Goal: Transaction & Acquisition: Obtain resource

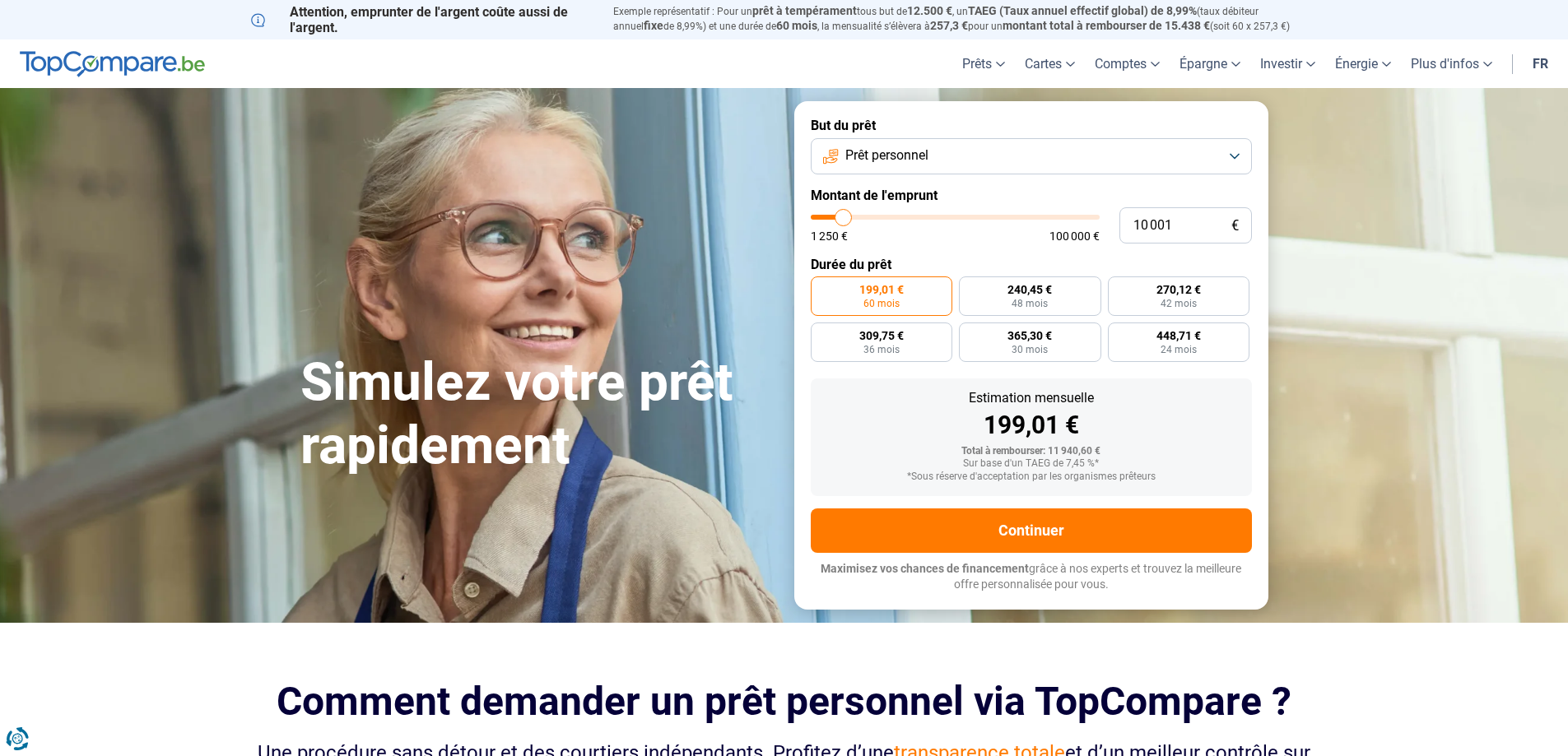
type input "10 500"
type input "10500"
type input "10 000"
type input "10000"
type input "9 750"
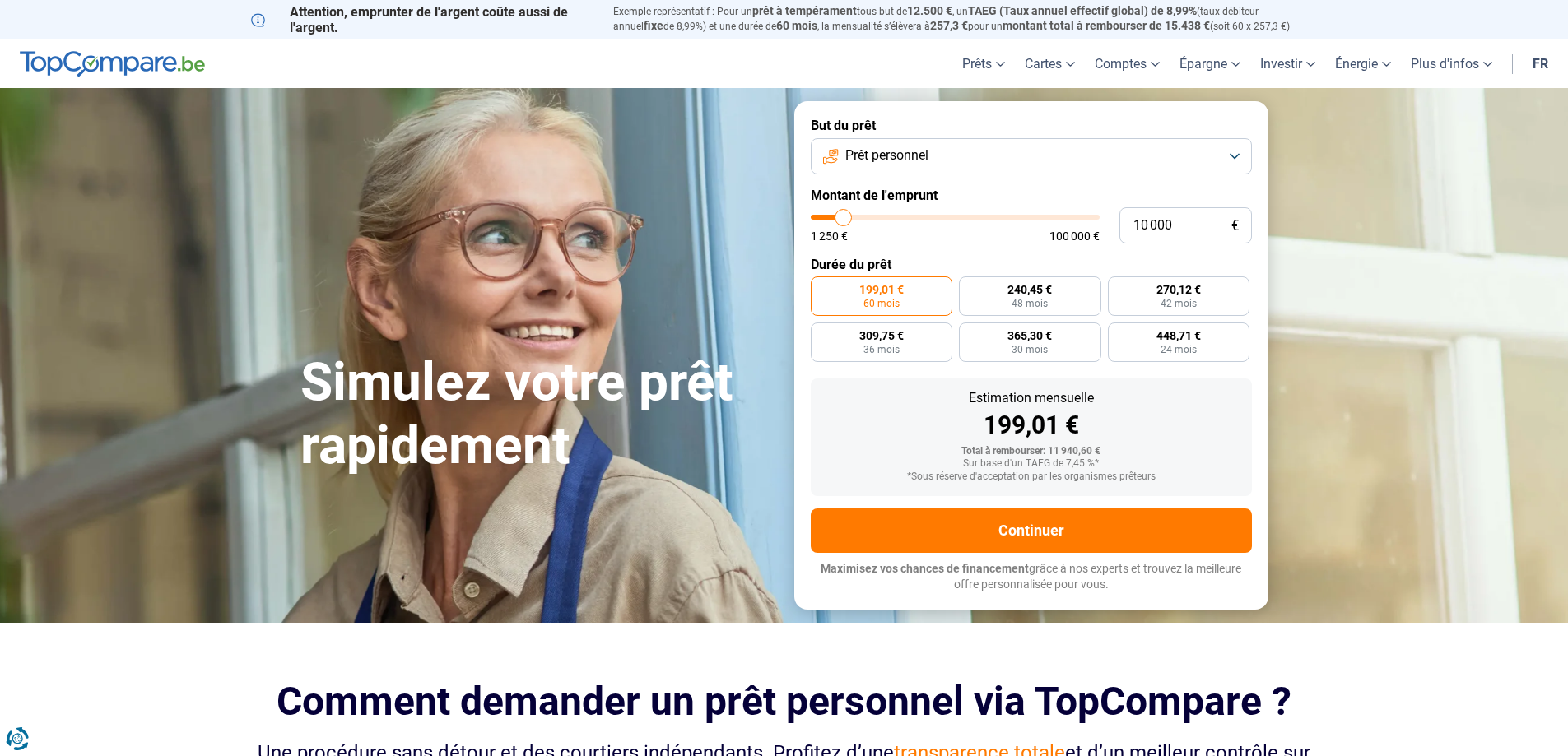
type input "9750"
type input "9 000"
type input "9000"
type input "8 250"
type input "8250"
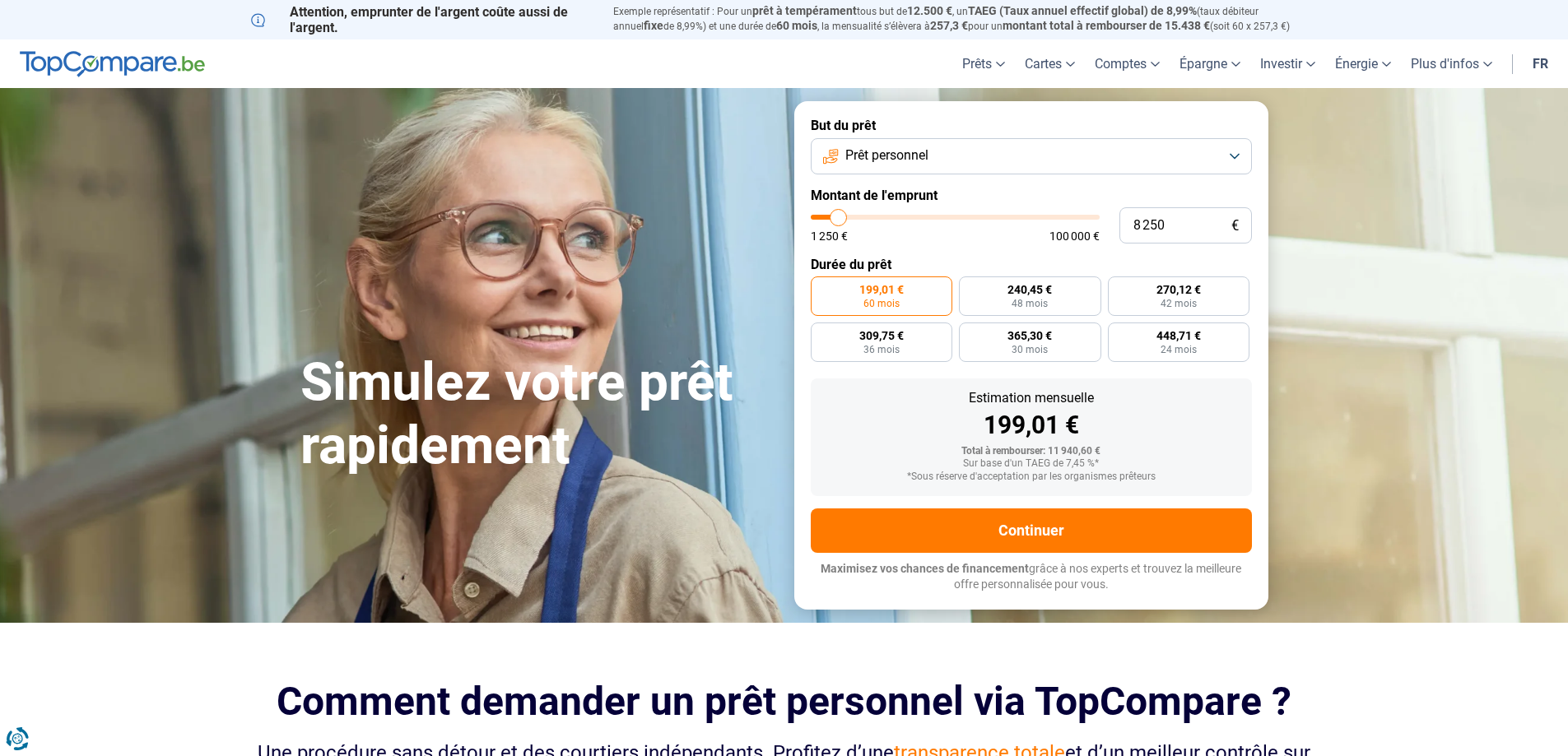
type input "8 000"
type input "8000"
type input "7 250"
type input "7250"
type input "7 000"
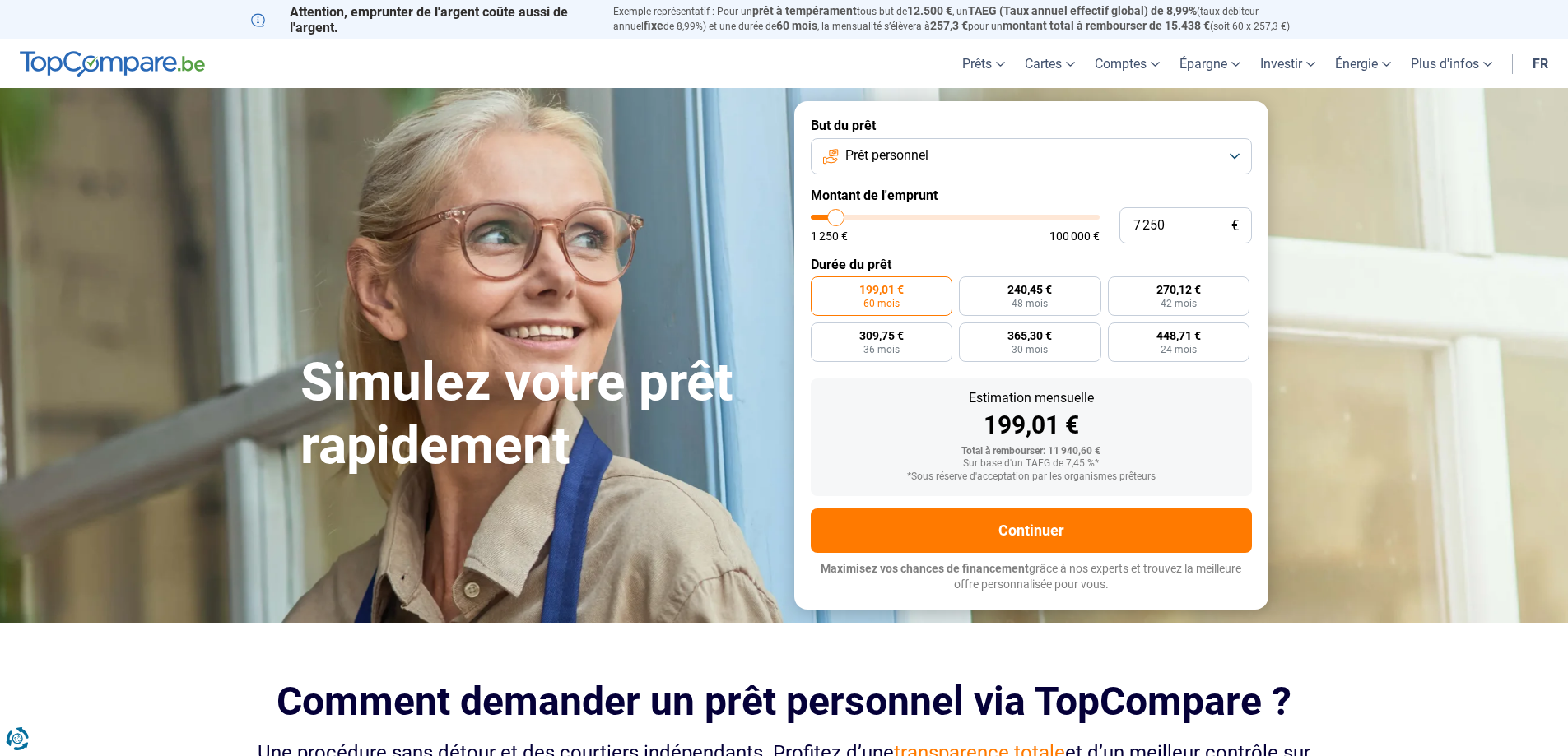
type input "7000"
type input "6 750"
type input "6750"
type input "6 500"
type input "6500"
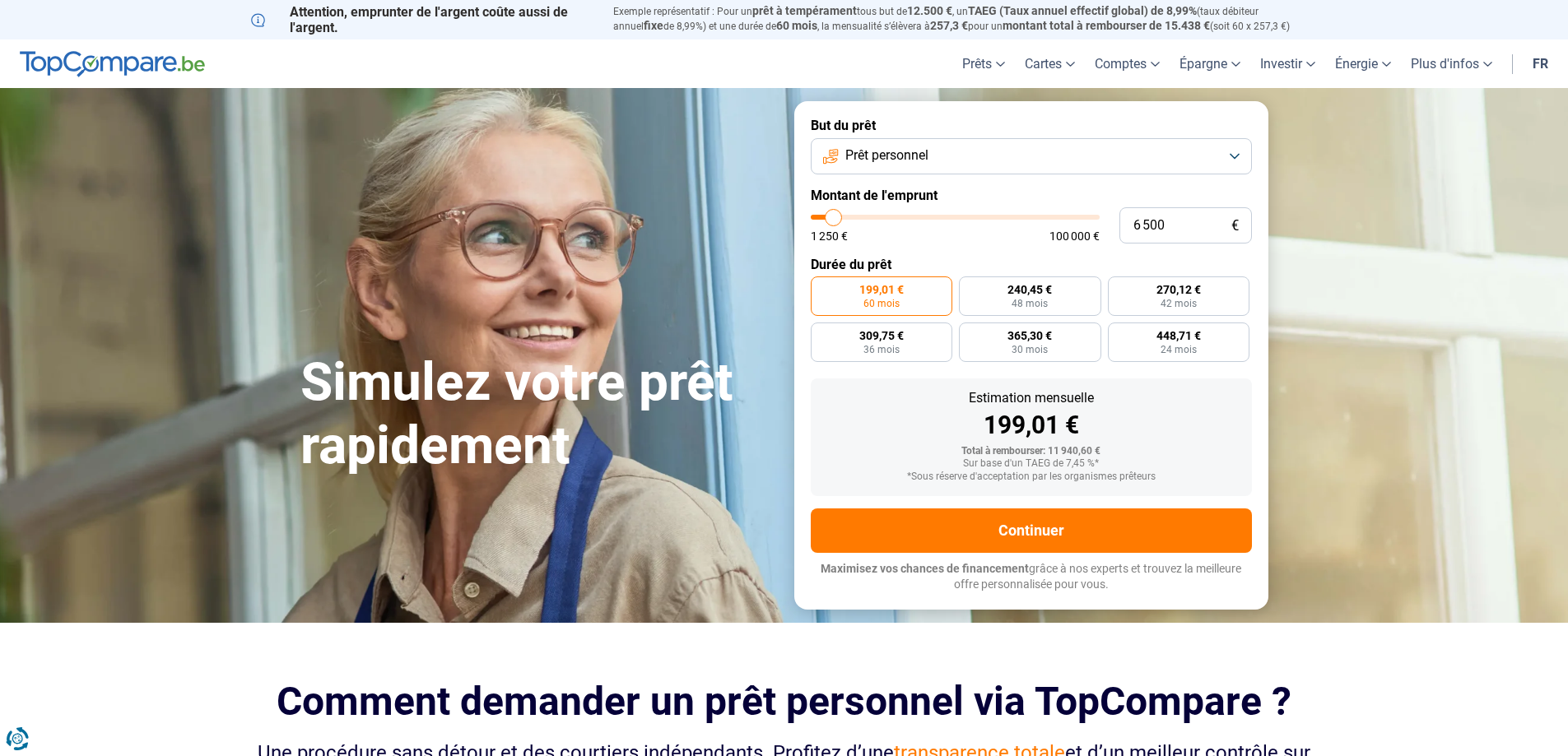
type input "6 000"
type input "6000"
type input "5 500"
type input "5500"
type input "5 250"
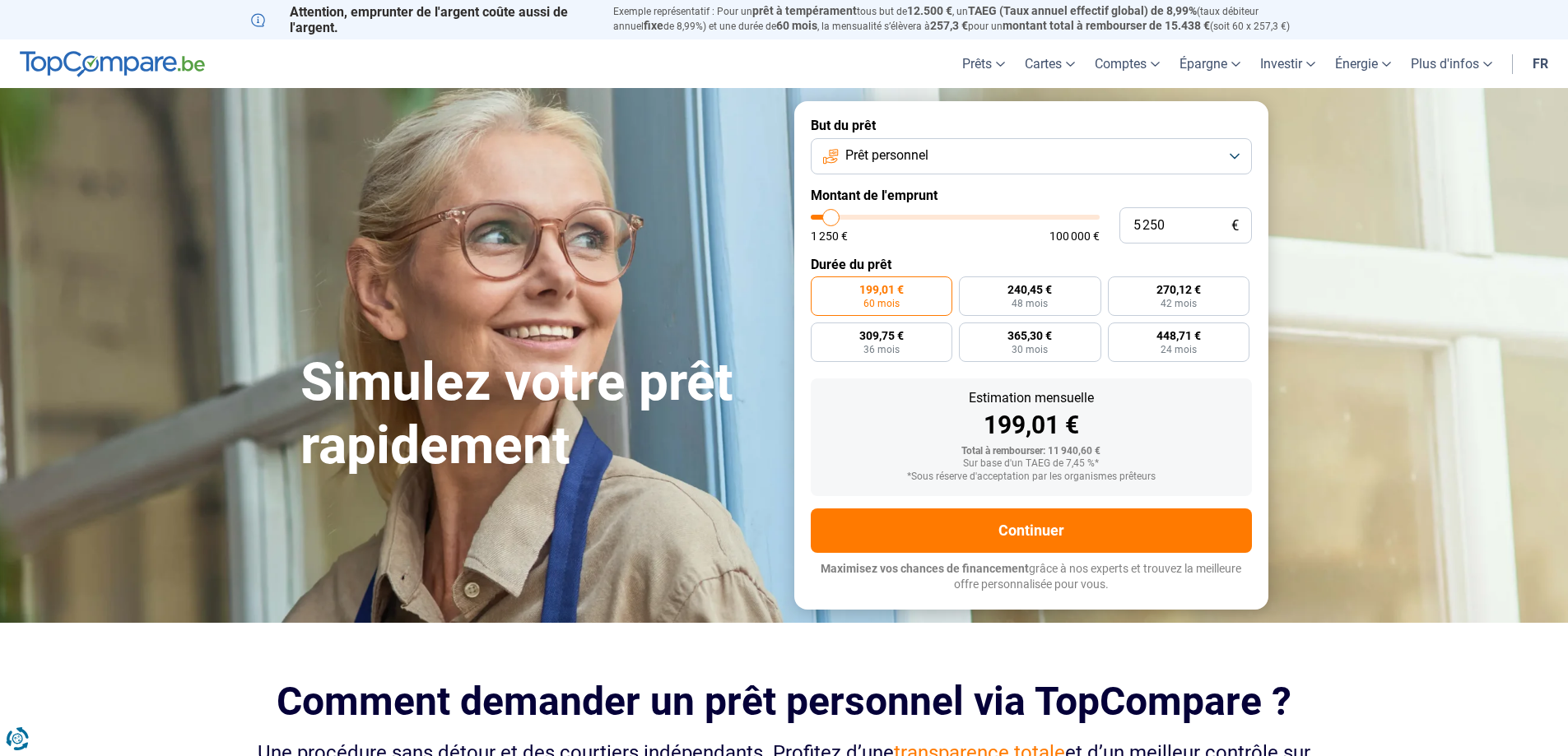
type input "5250"
type input "4 500"
type input "4500"
type input "4 000"
type input "4000"
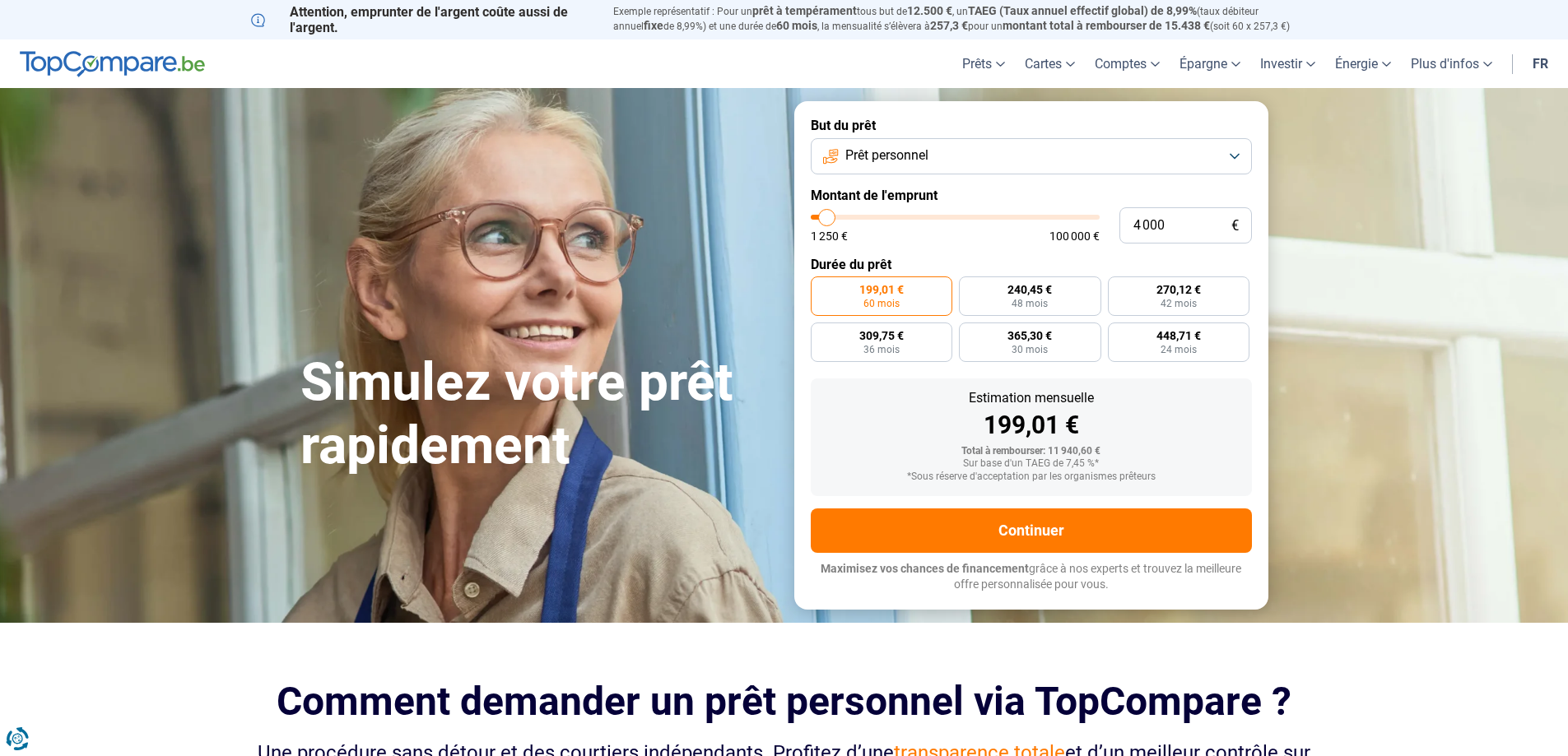
type input "3 750"
type input "3750"
type input "3 500"
type input "3500"
type input "3 000"
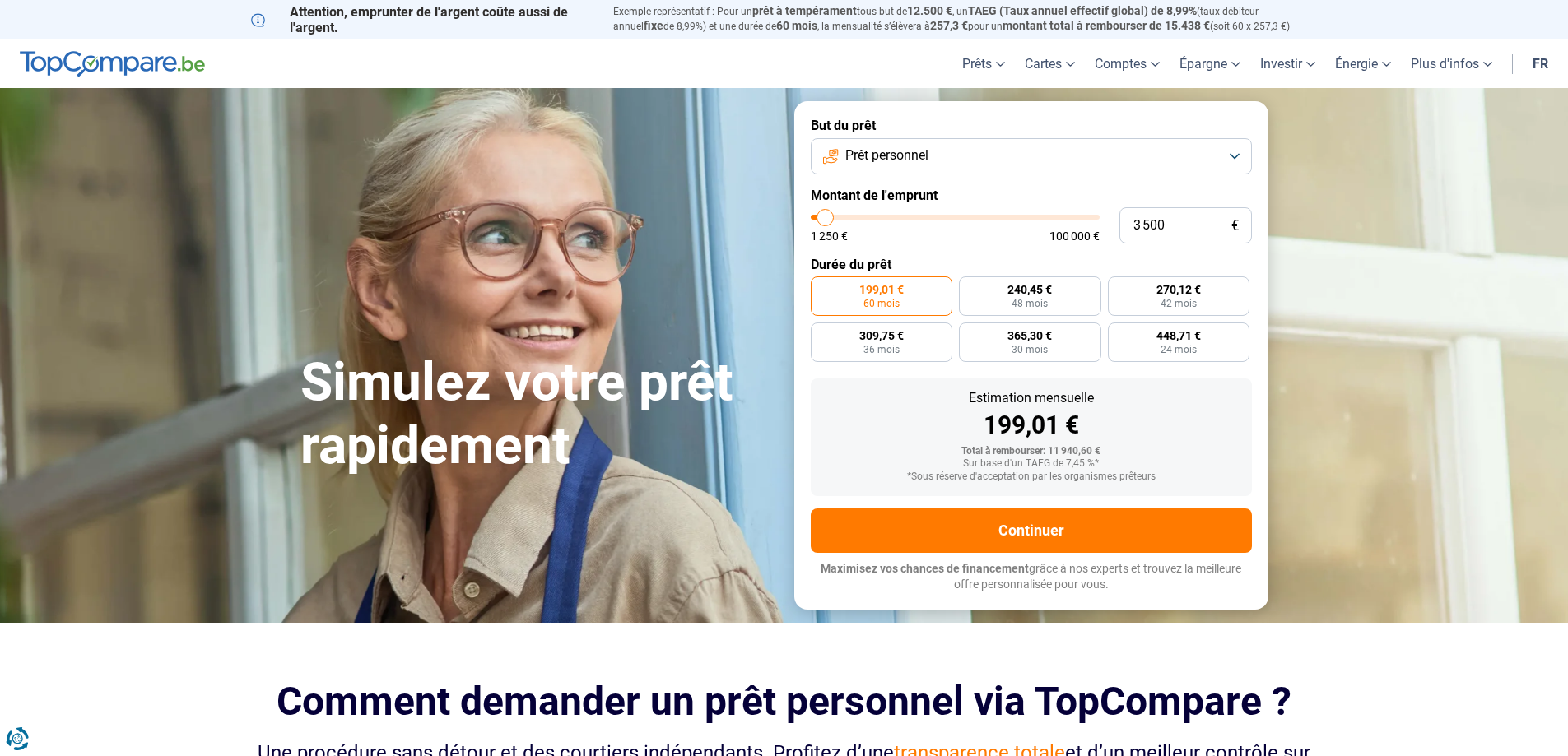
type input "3000"
type input "2 750"
type input "2750"
type input "2 250"
type input "2250"
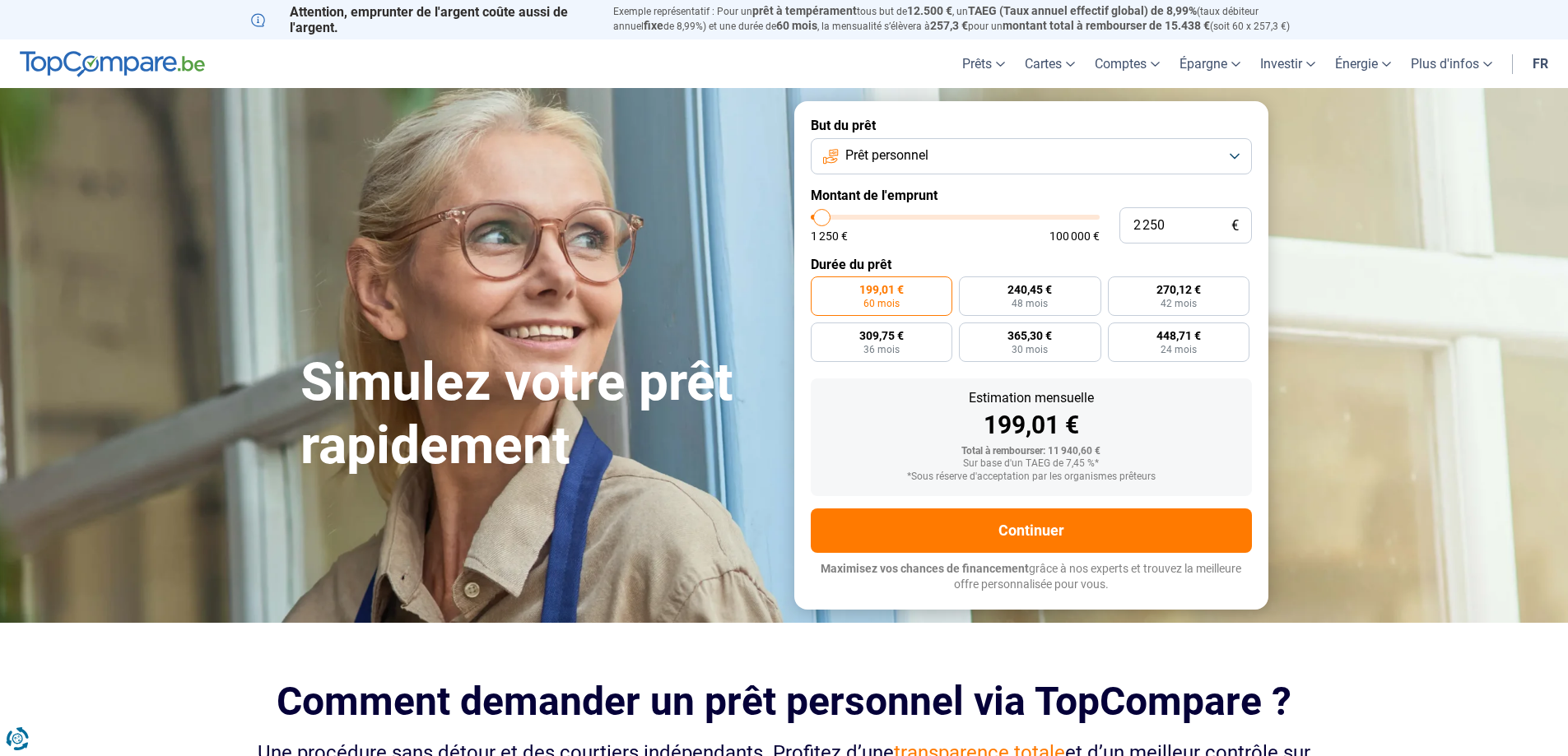
type input "1 500"
type input "1500"
type input "1 250"
type input "1250"
type input "2 000"
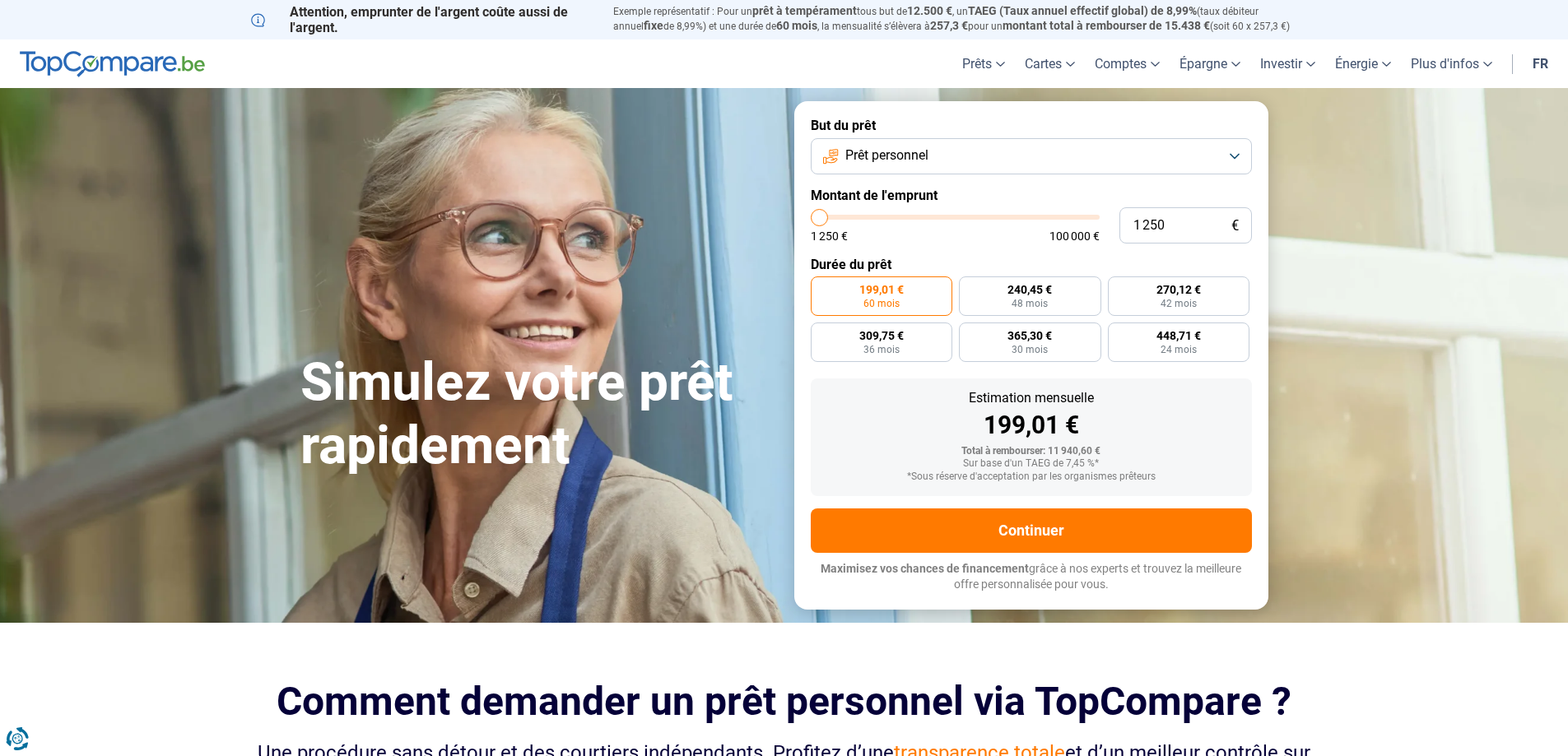
type input "2000"
type input "2 500"
type input "2500"
type input "2 750"
type input "2750"
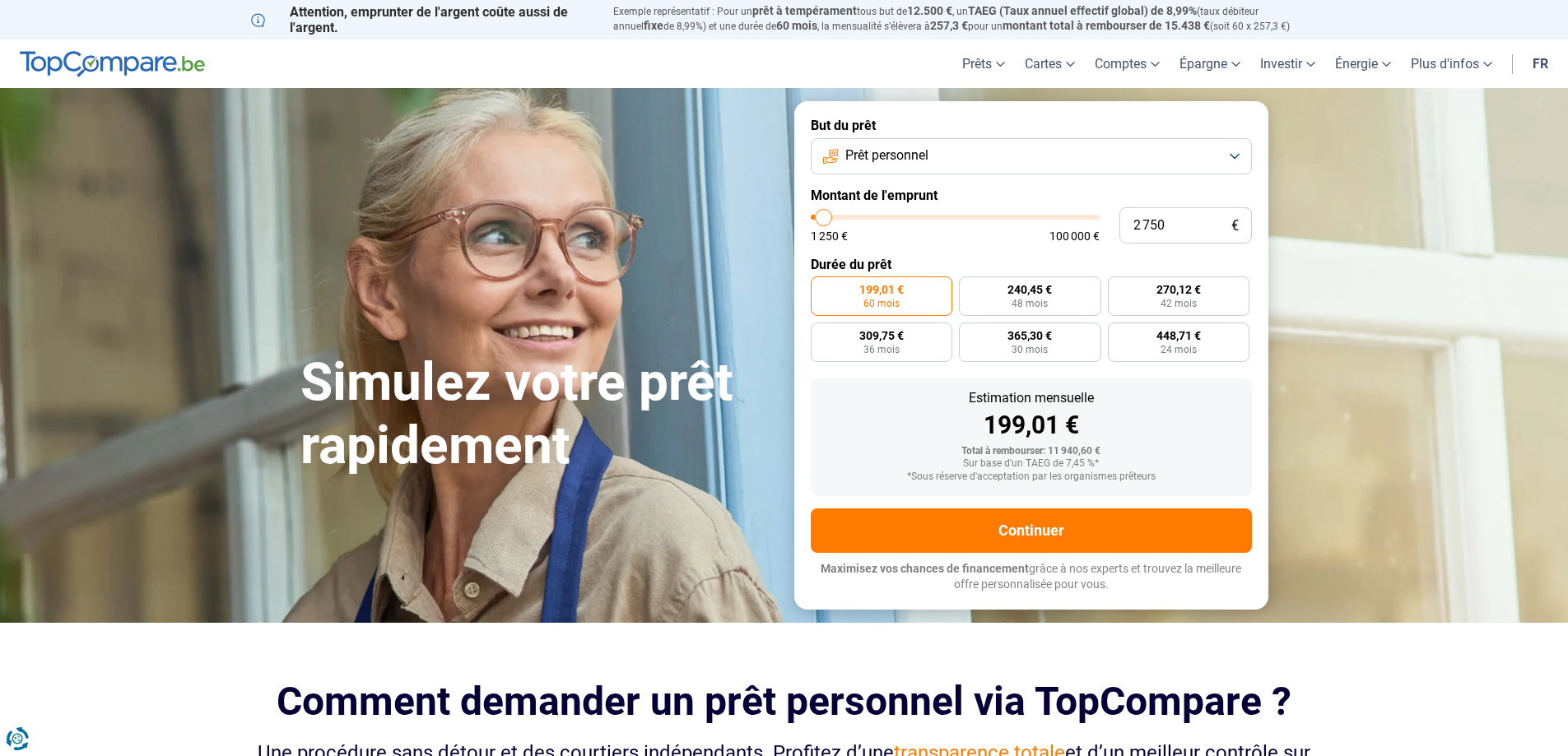
type input "3 500"
type input "3500"
type input "4 250"
type input "4250"
type input "5 250"
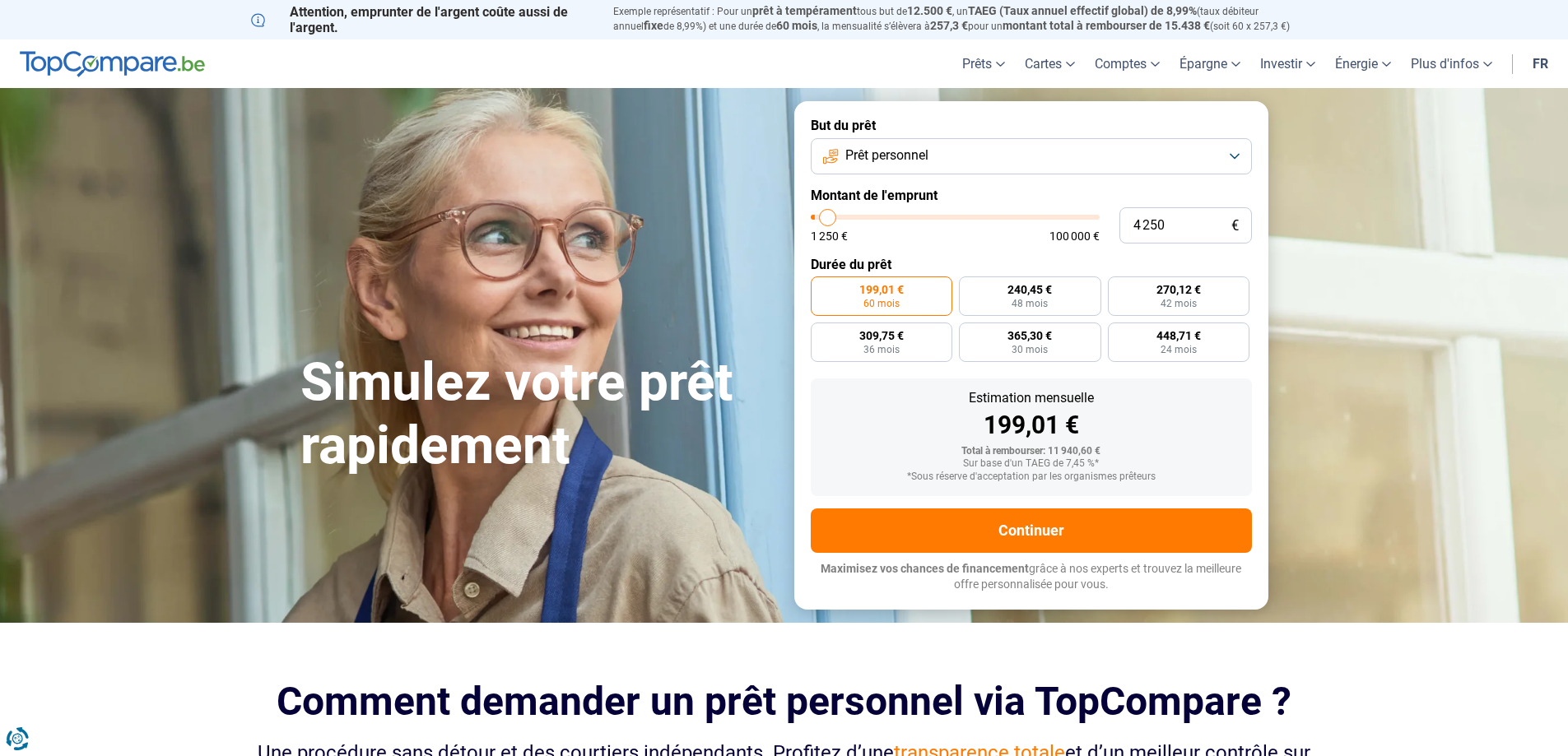
type input "5250"
type input "5 500"
type input "5500"
type input "6 000"
type input "6000"
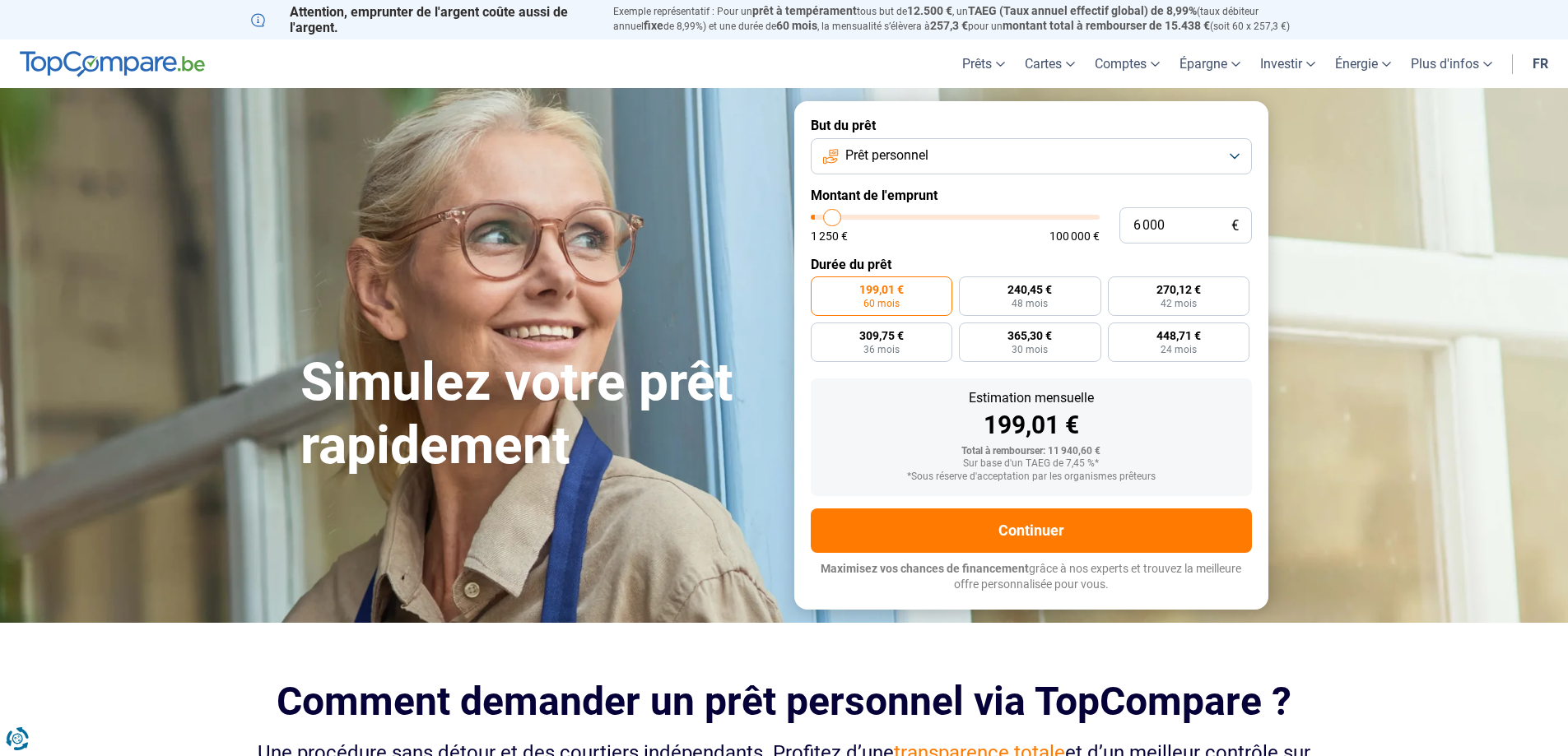
type input "6 750"
type input "6750"
type input "7 000"
type input "7000"
type input "7 250"
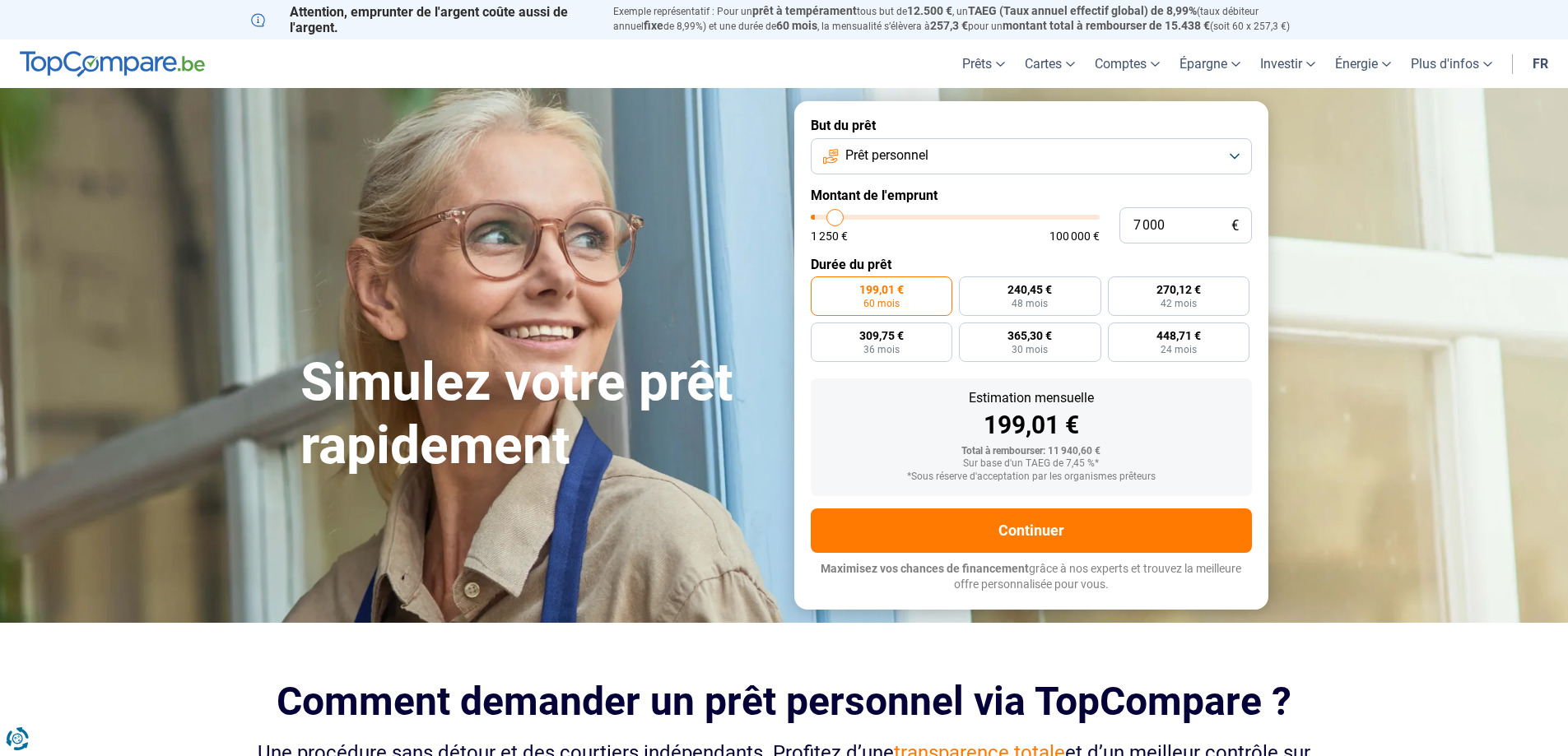
type input "7250"
type input "8 000"
type input "8000"
type input "8 250"
type input "8250"
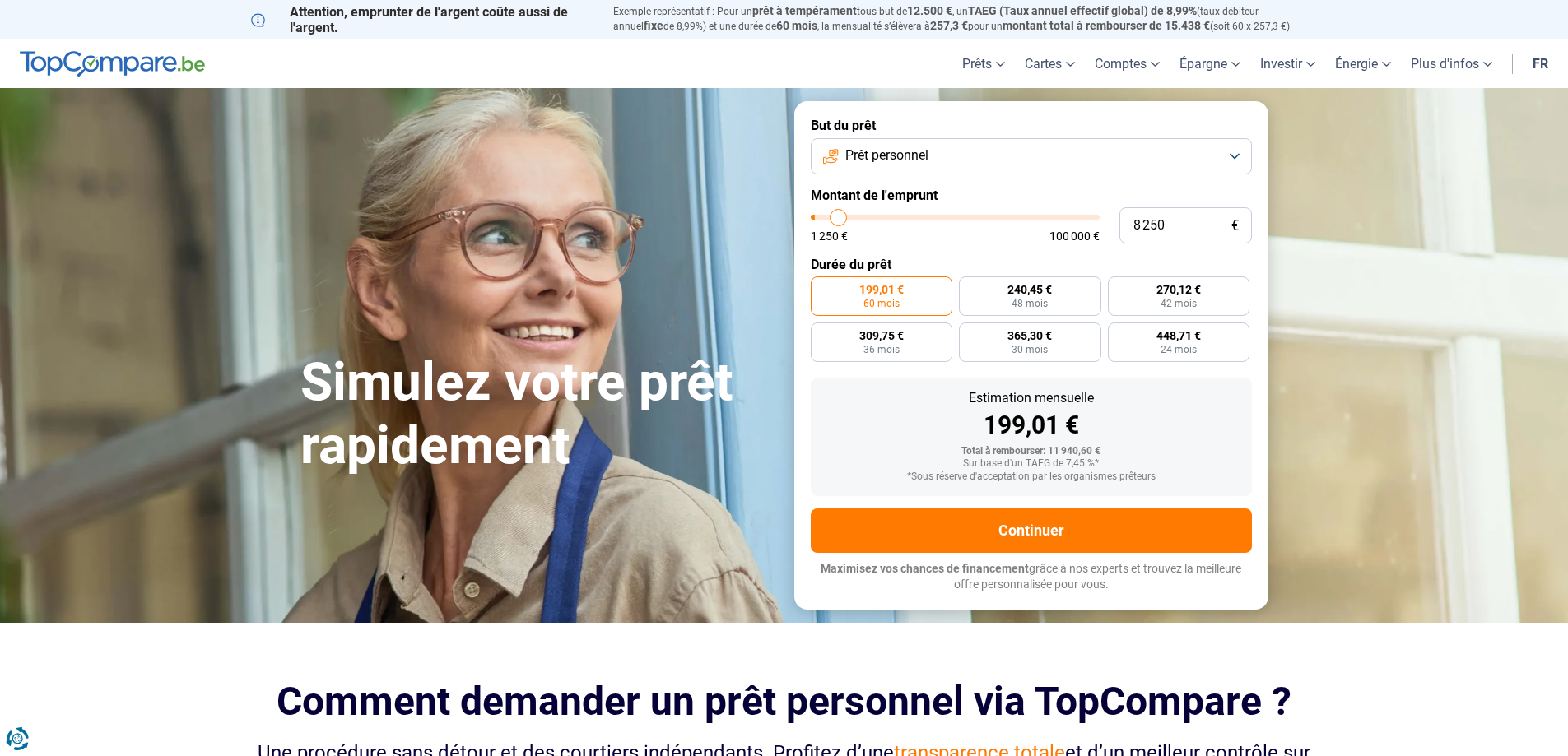
type input "8 500"
type input "8500"
type input "8 750"
type input "8750"
type input "9 000"
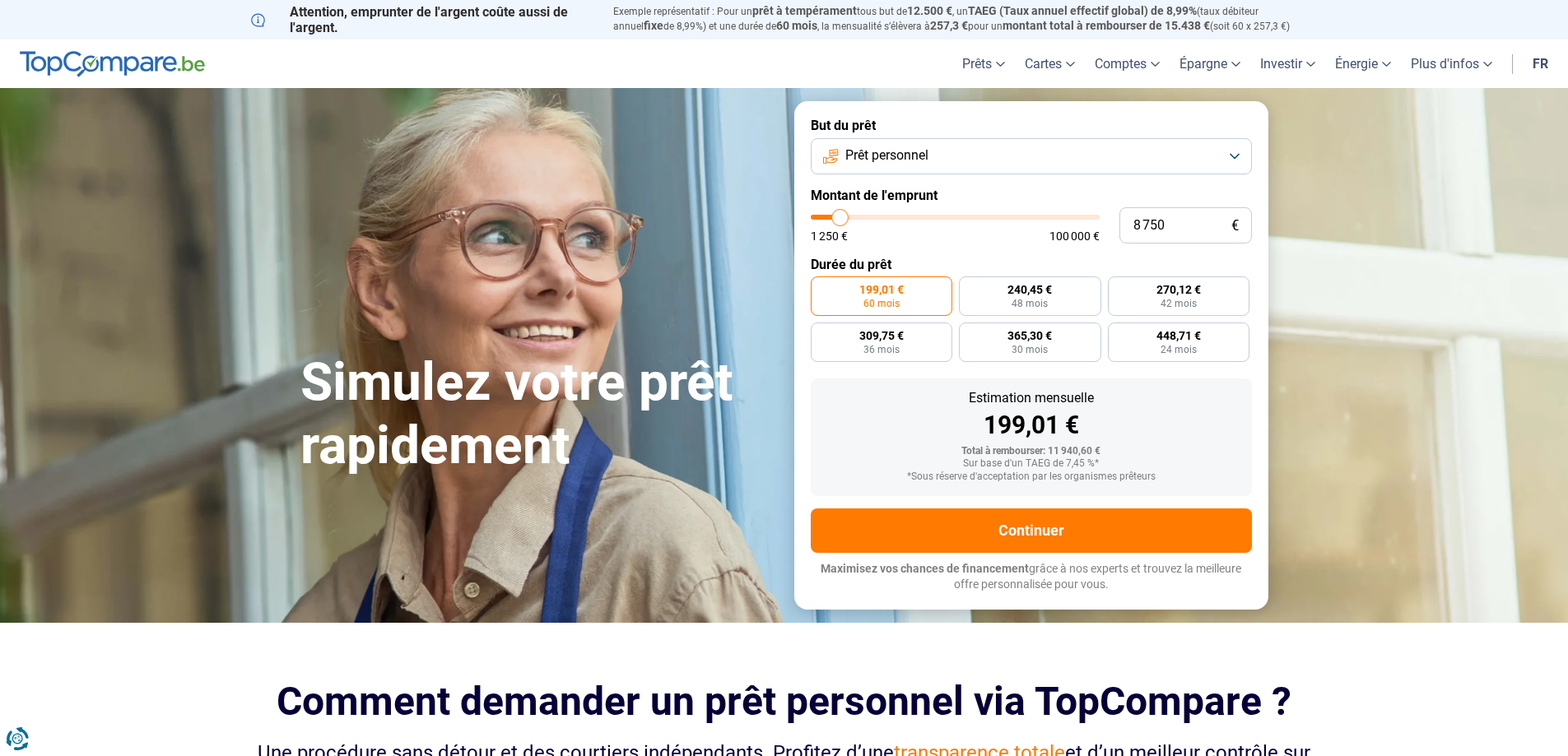
type input "9000"
type input "9 750"
type input "9750"
type input "11 500"
type input "11500"
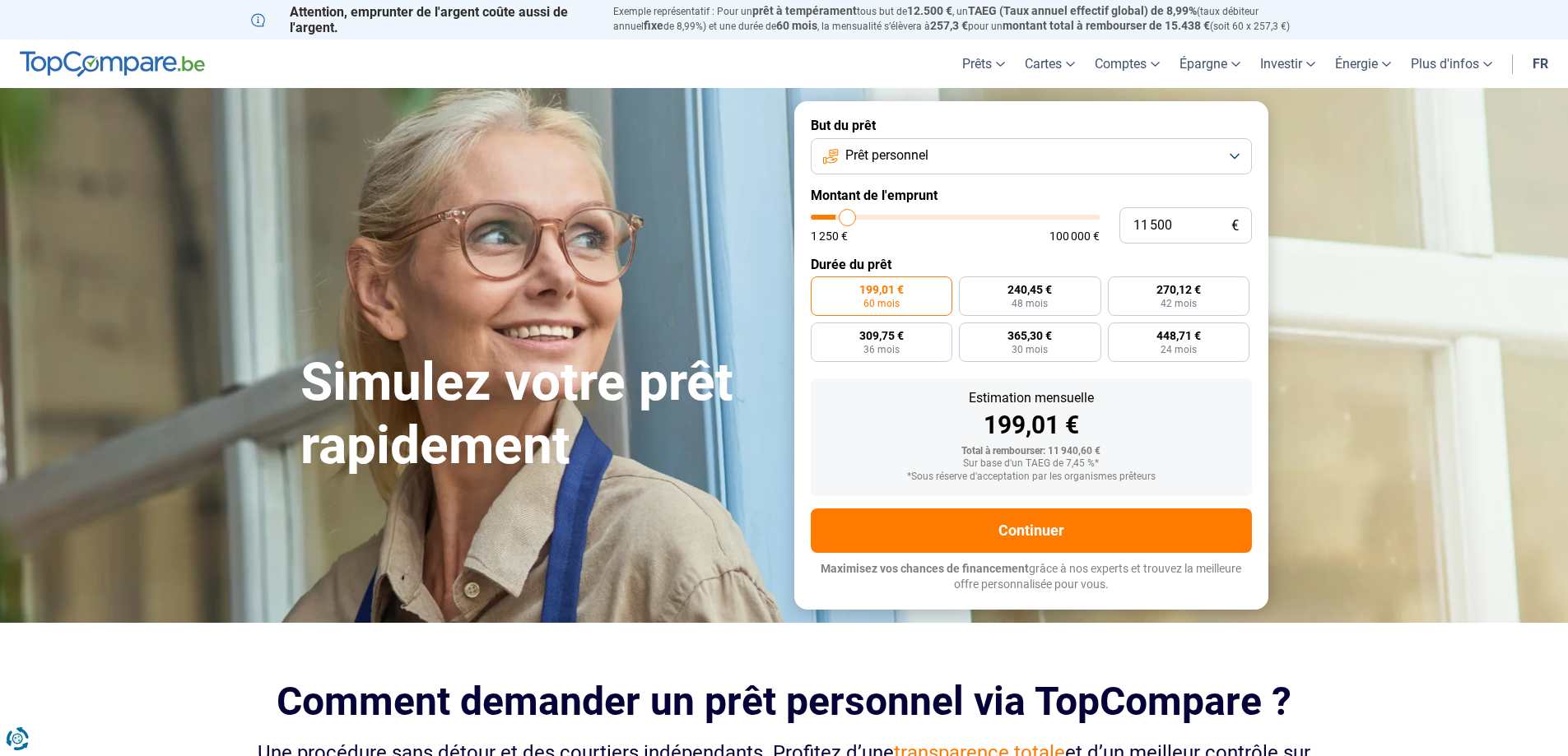
type input "13 000"
type input "13000"
type input "14 500"
type input "14500"
type input "16 250"
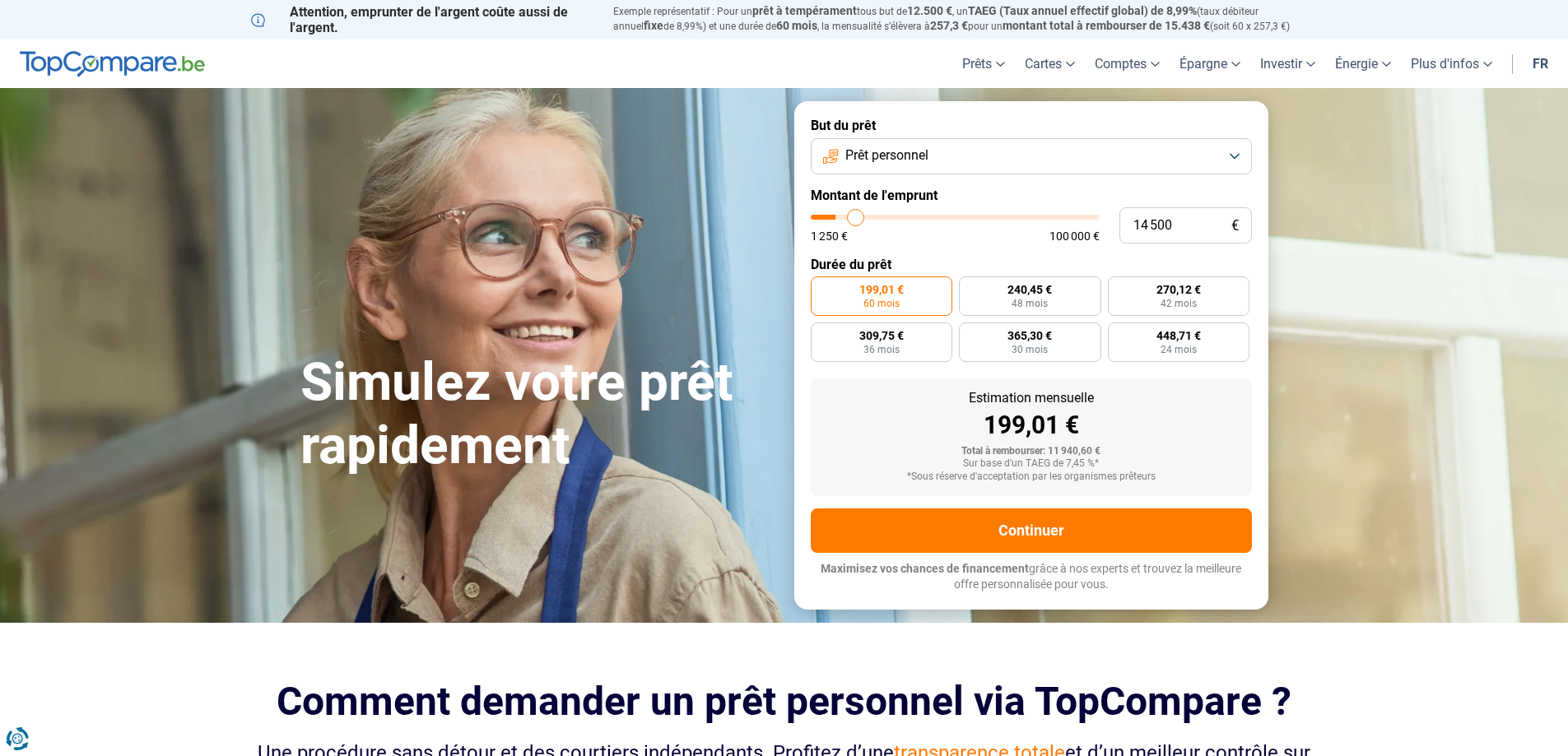
type input "16250"
type input "16 500"
type input "16500"
type input "17 250"
type input "17250"
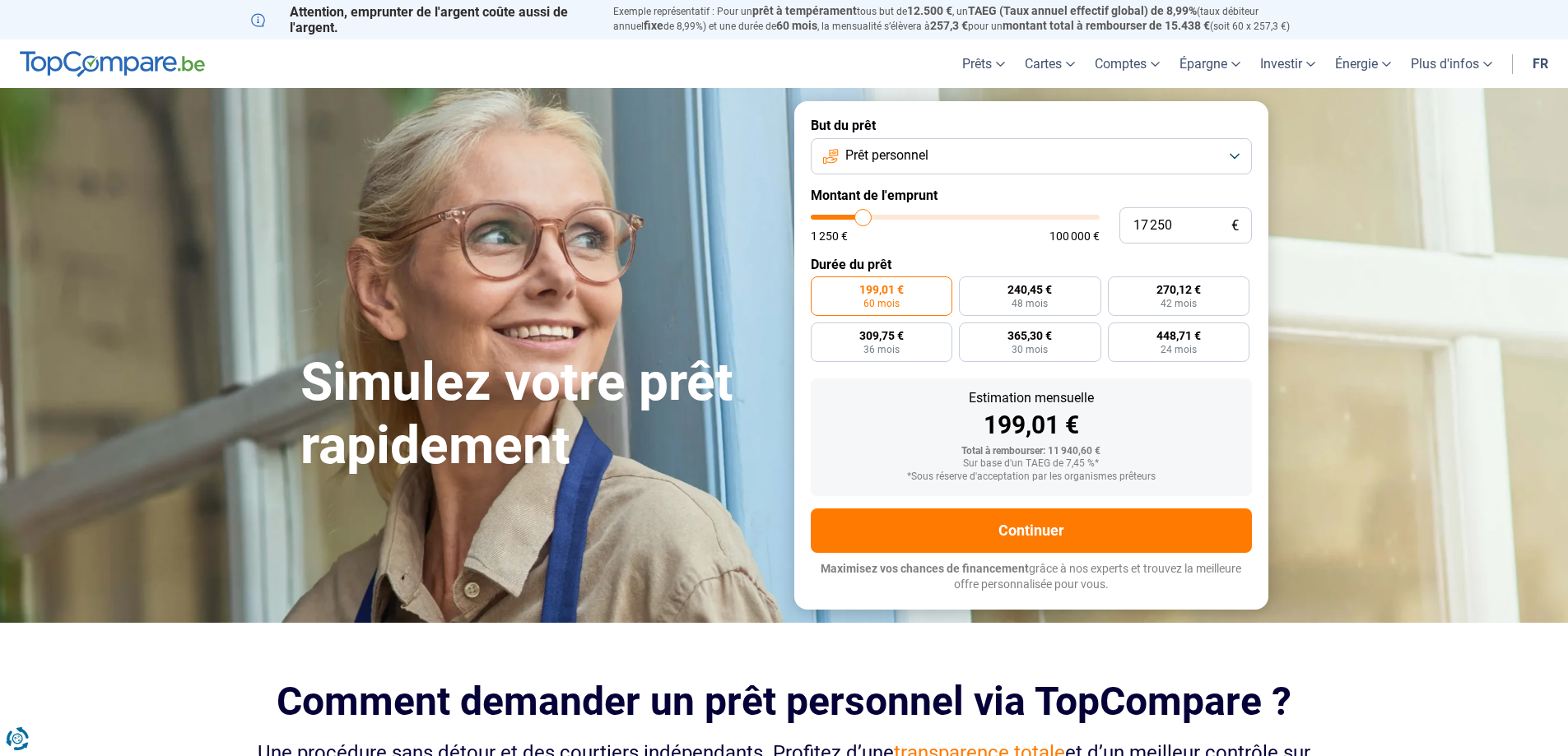
type input "17 500"
type input "17500"
type input "18 000"
type input "18000"
type input "18 500"
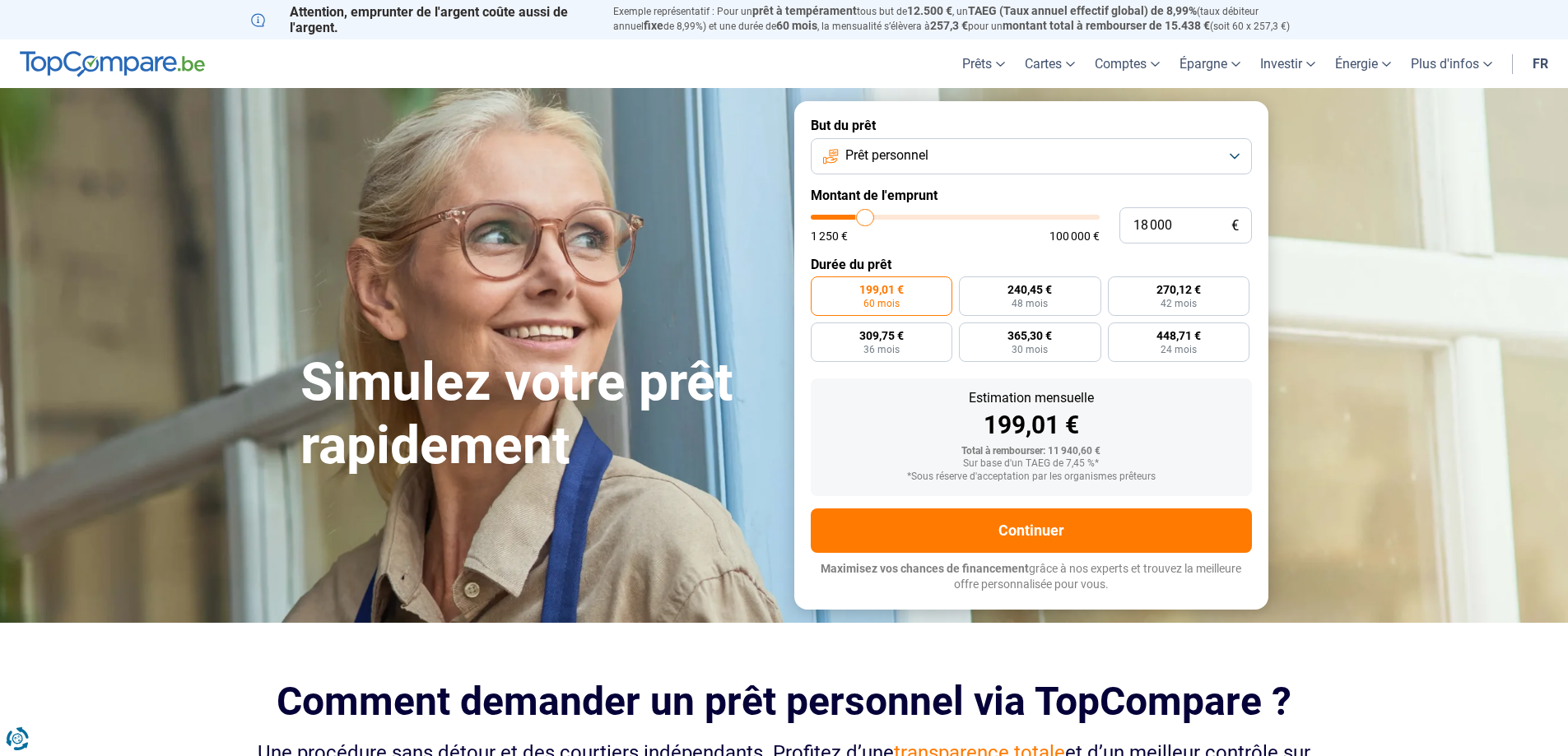
type input "18500"
type input "19 000"
type input "19000"
type input "19 250"
type input "19250"
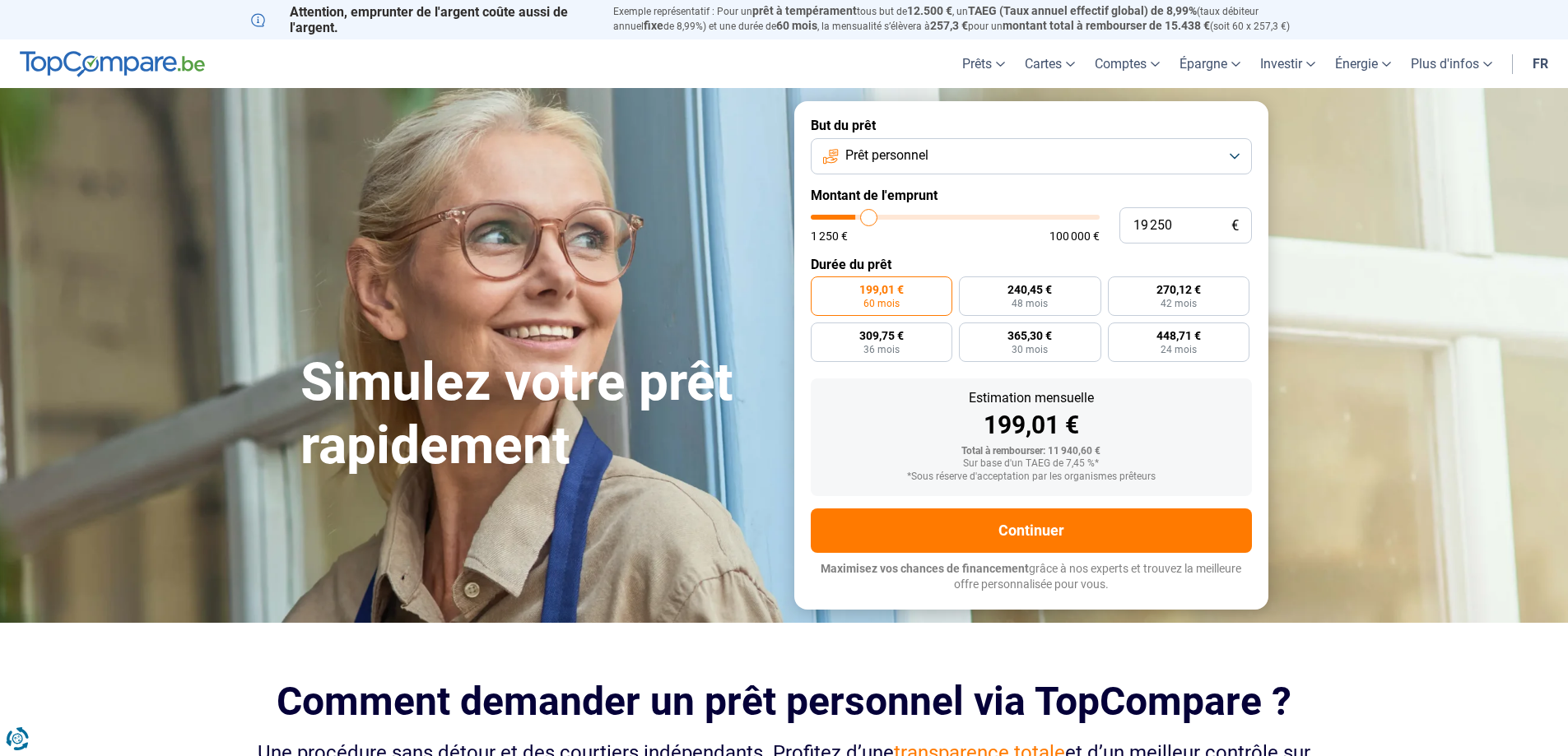
type input "20 000"
type input "20000"
type input "20 250"
type input "20250"
type input "20 750"
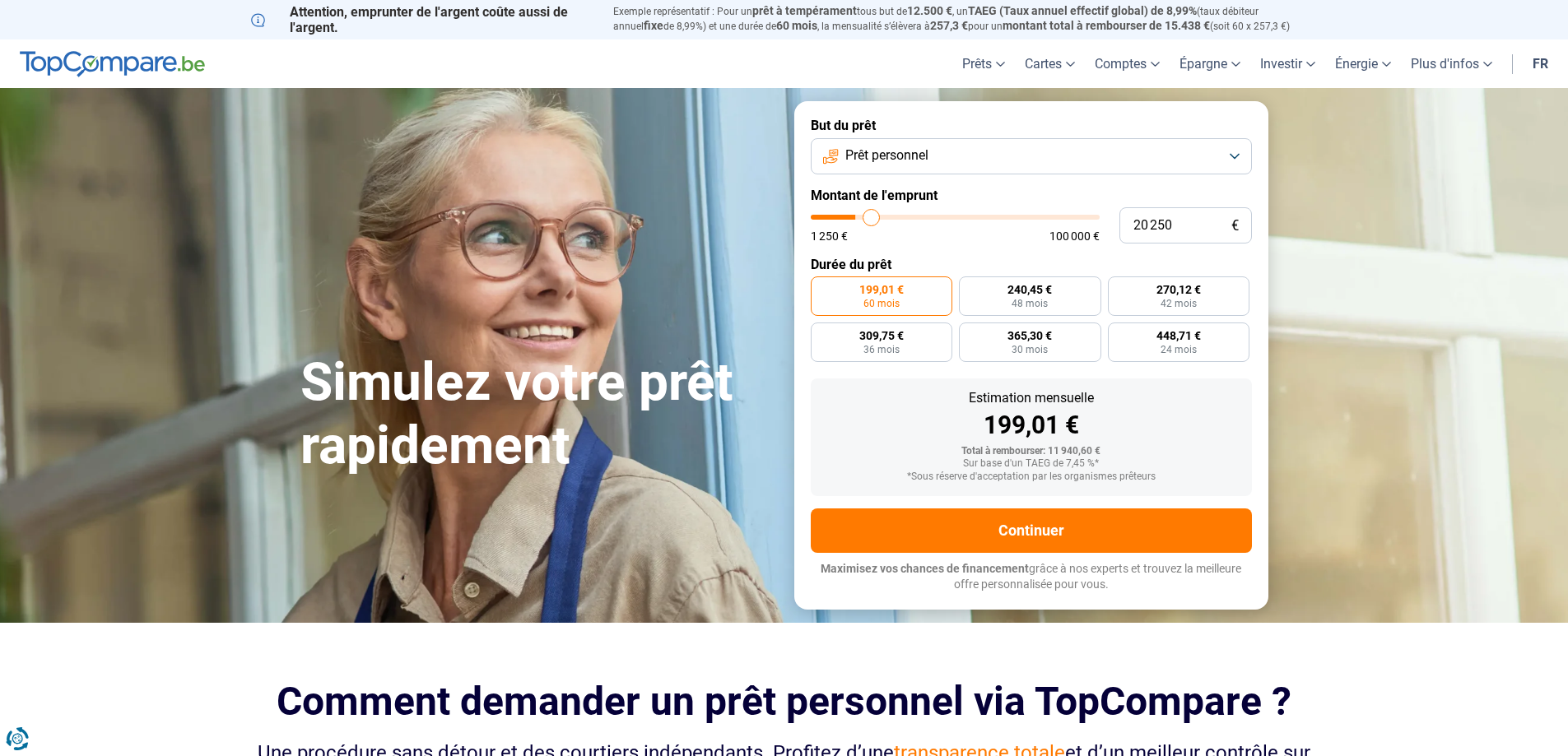
type input "20750"
type input "21 250"
type input "21250"
type input "21 500"
type input "21500"
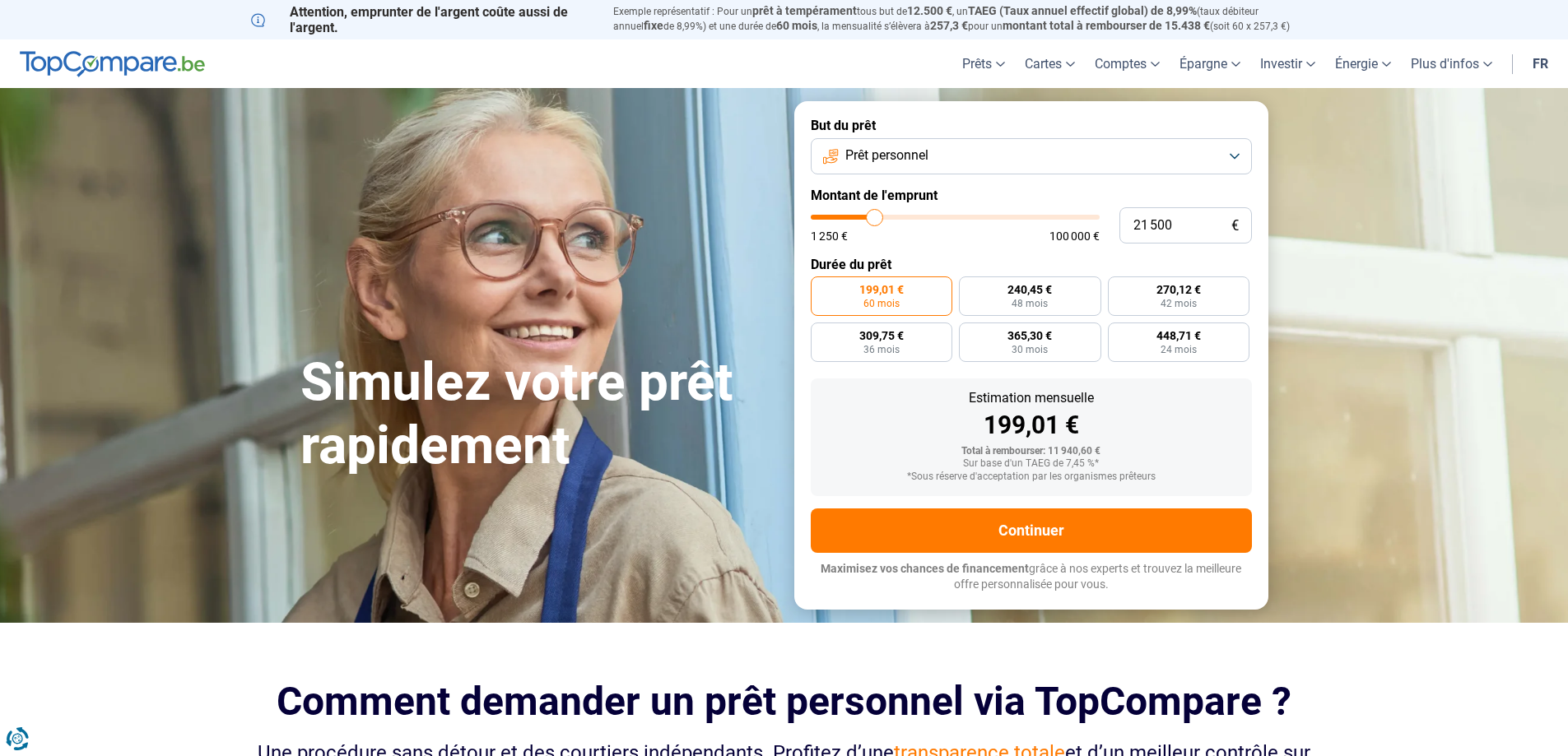
type input "21 250"
type input "21250"
type input "20 750"
type input "20750"
type input "20 500"
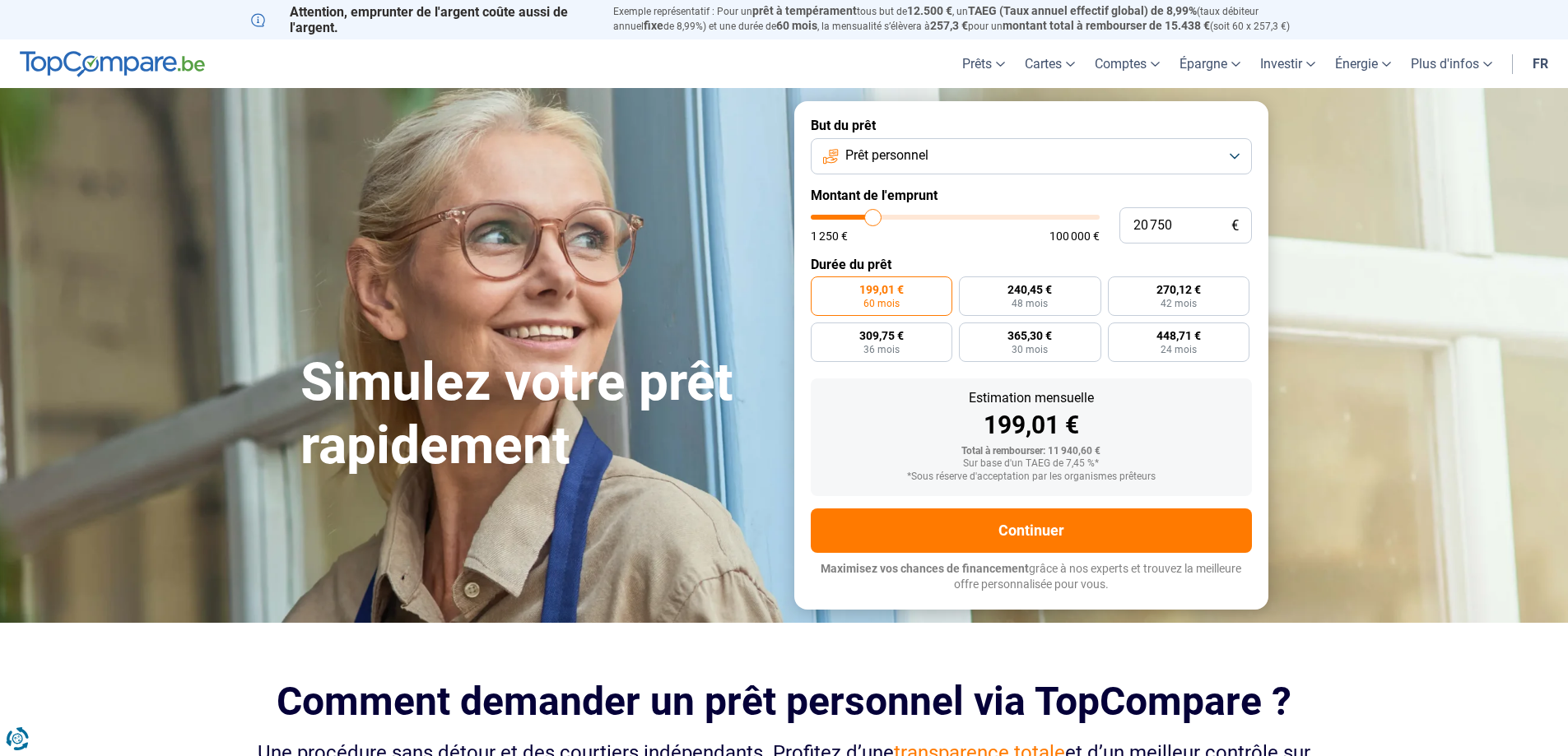
type input "20500"
type input "20 250"
type input "20250"
type input "20 500"
type input "20500"
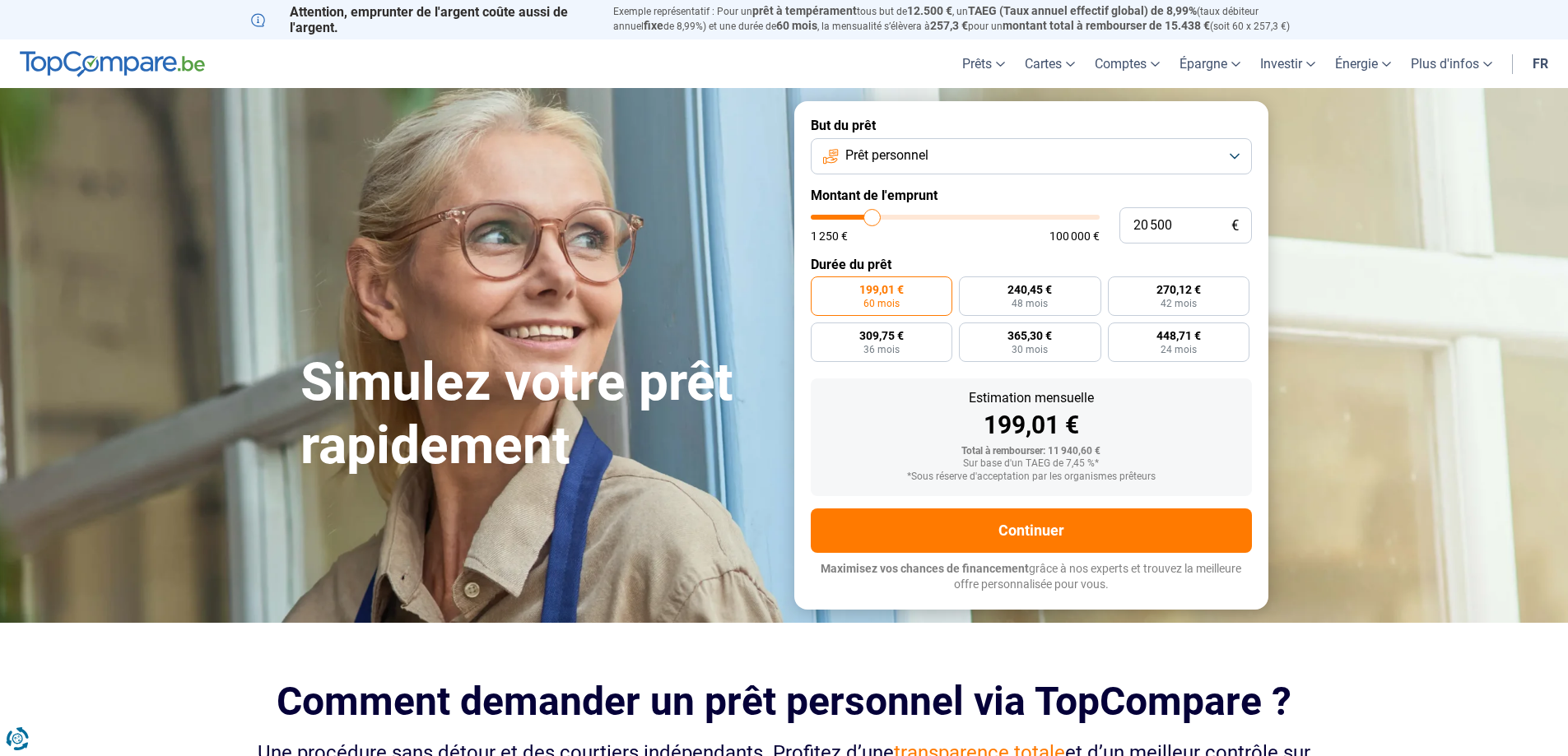
type input "20 750"
type input "20750"
type input "21 250"
type input "21250"
type input "20 750"
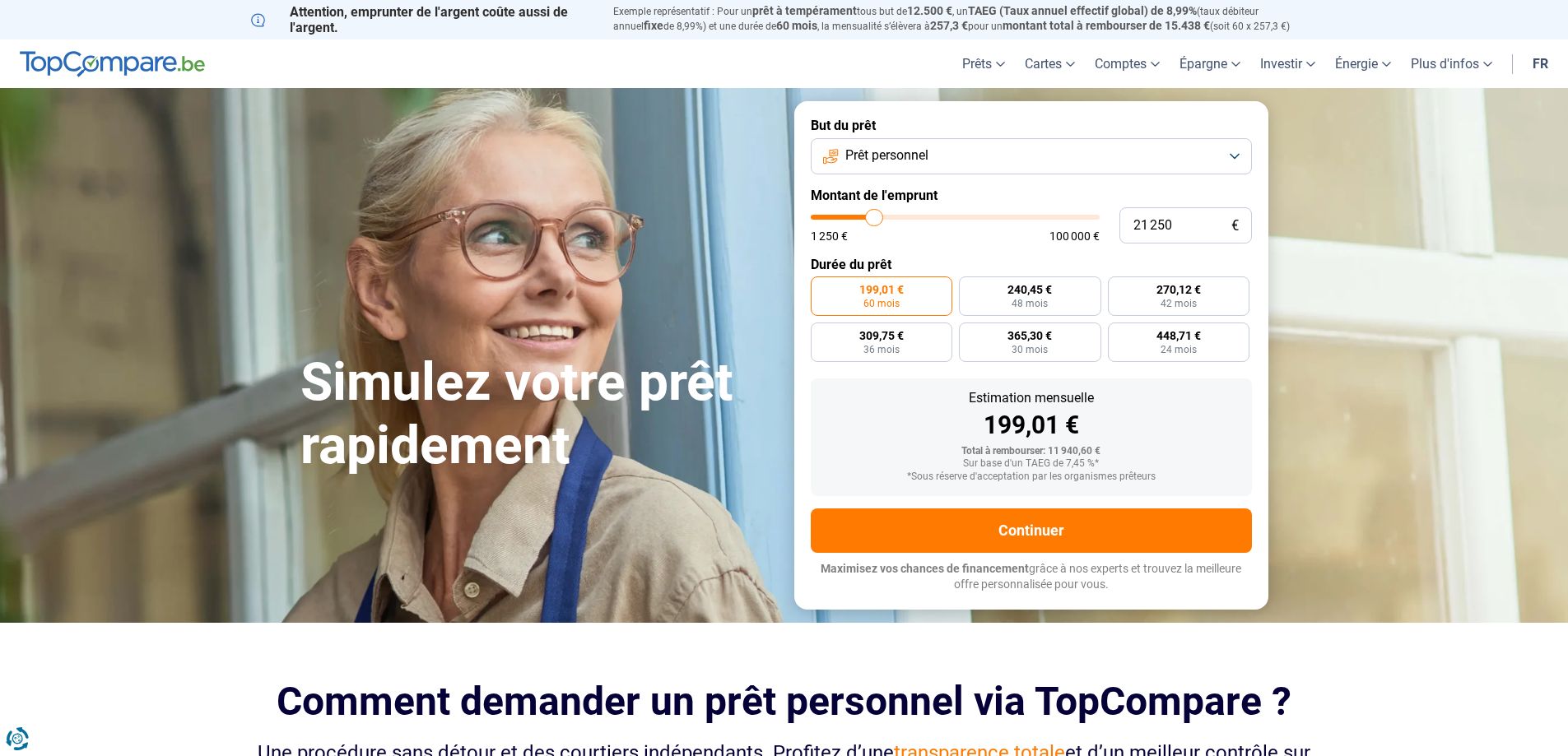
type input "20750"
type input "20 500"
type input "20500"
type input "20 250"
type input "20250"
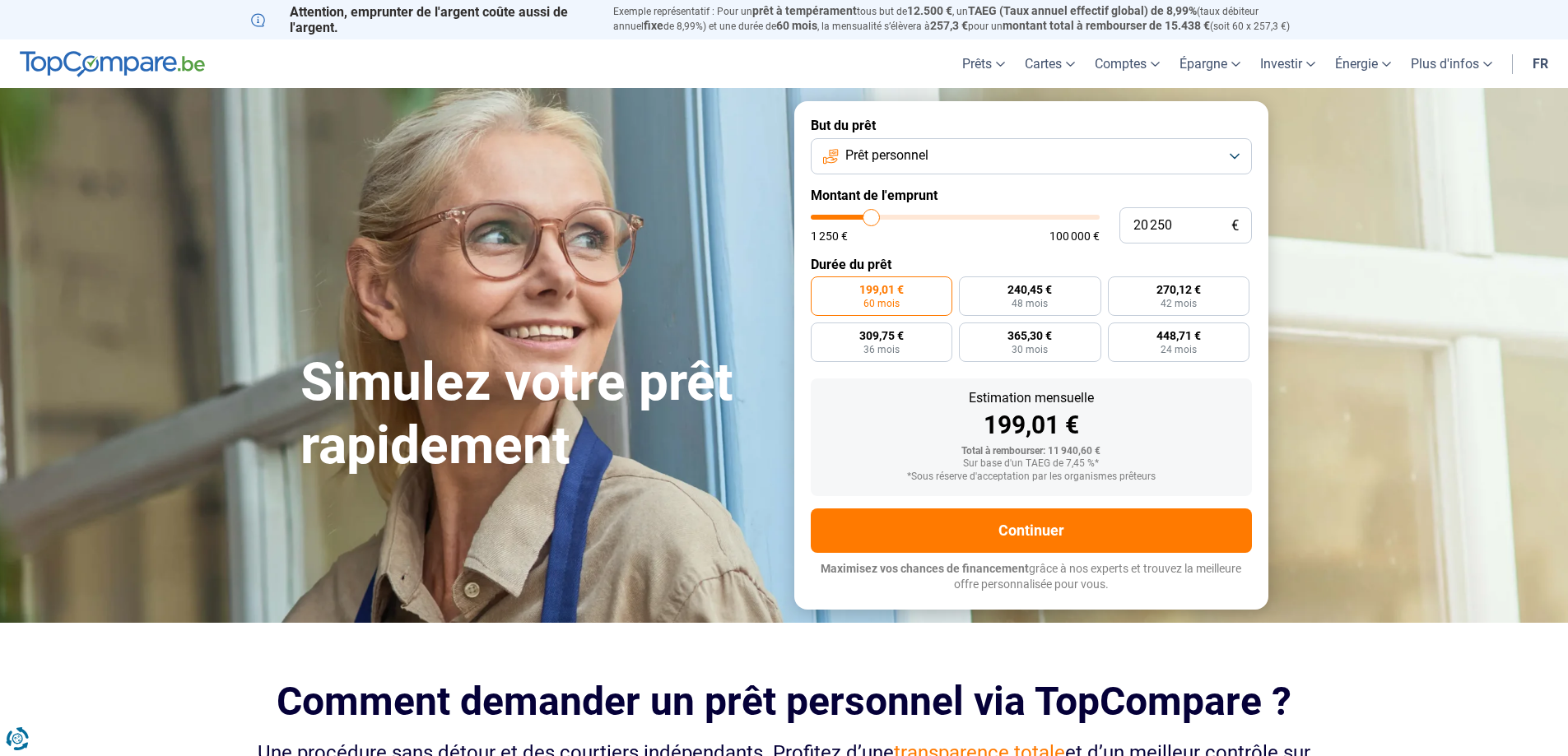
type input "20 000"
drag, startPoint x: 848, startPoint y: 217, endPoint x: 871, endPoint y: 217, distance: 23.0
type input "20000"
click at [871, 217] on input "range" at bounding box center [955, 217] width 289 height 5
radio input "false"
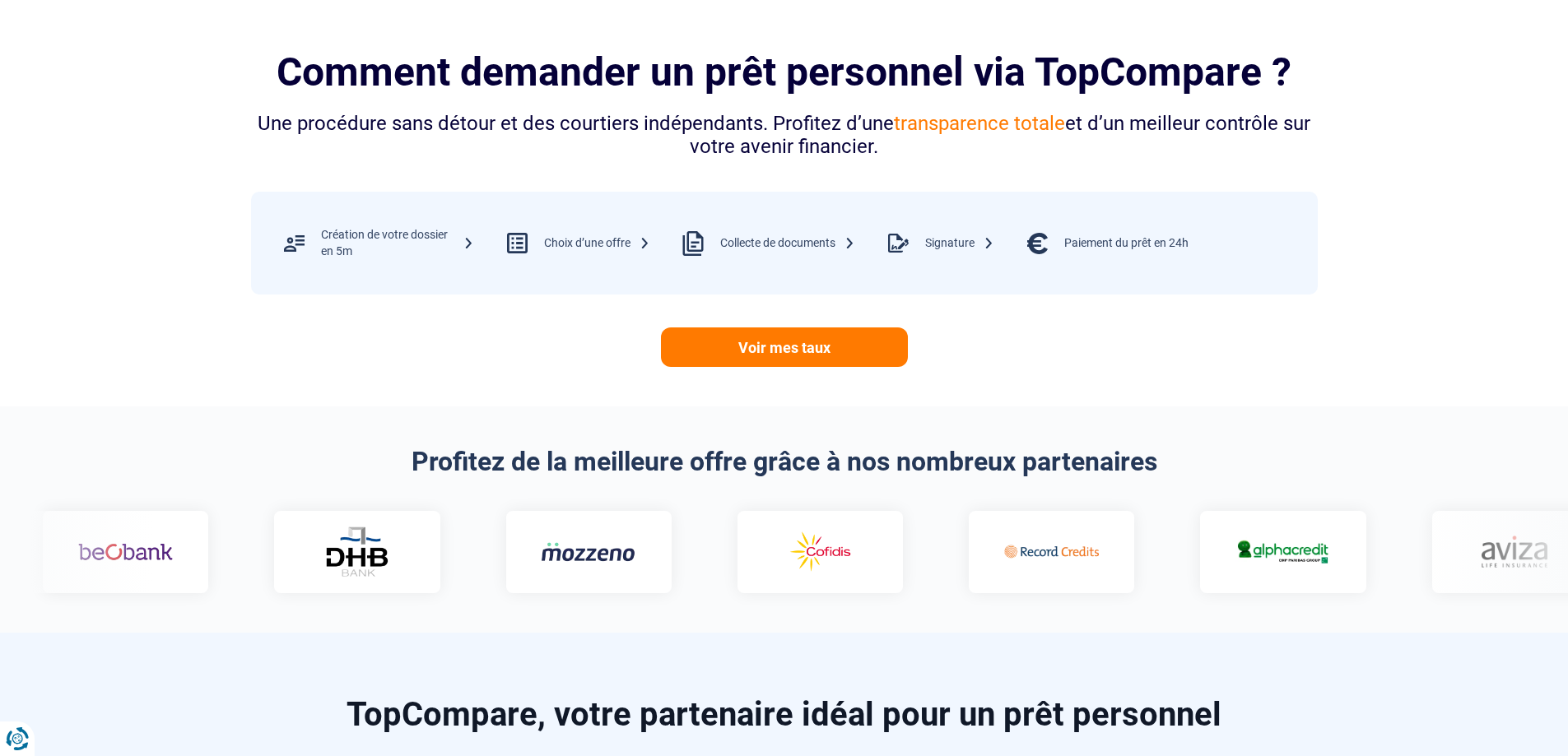
scroll to position [658, 0]
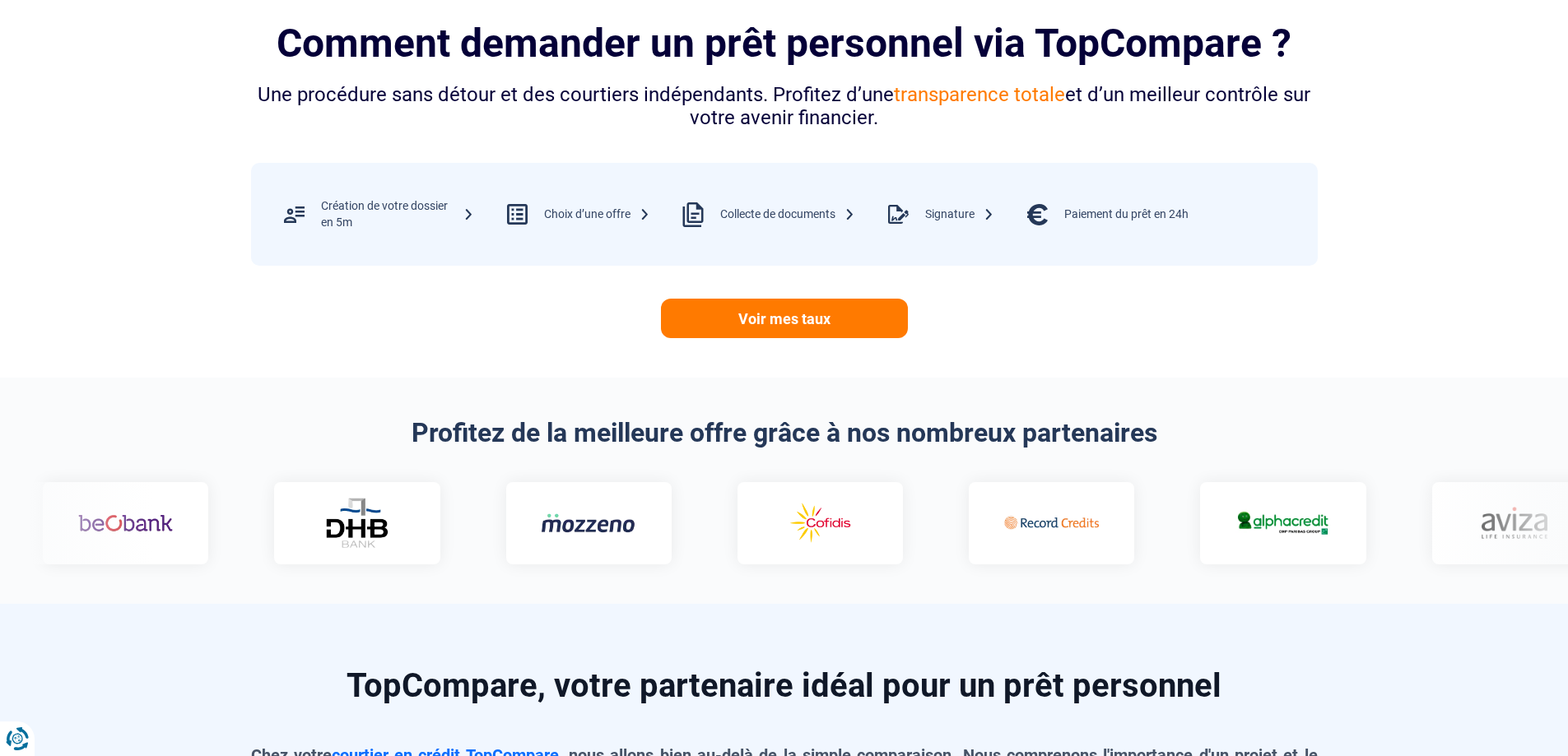
click at [91, 528] on div at bounding box center [784, 523] width 1548 height 82
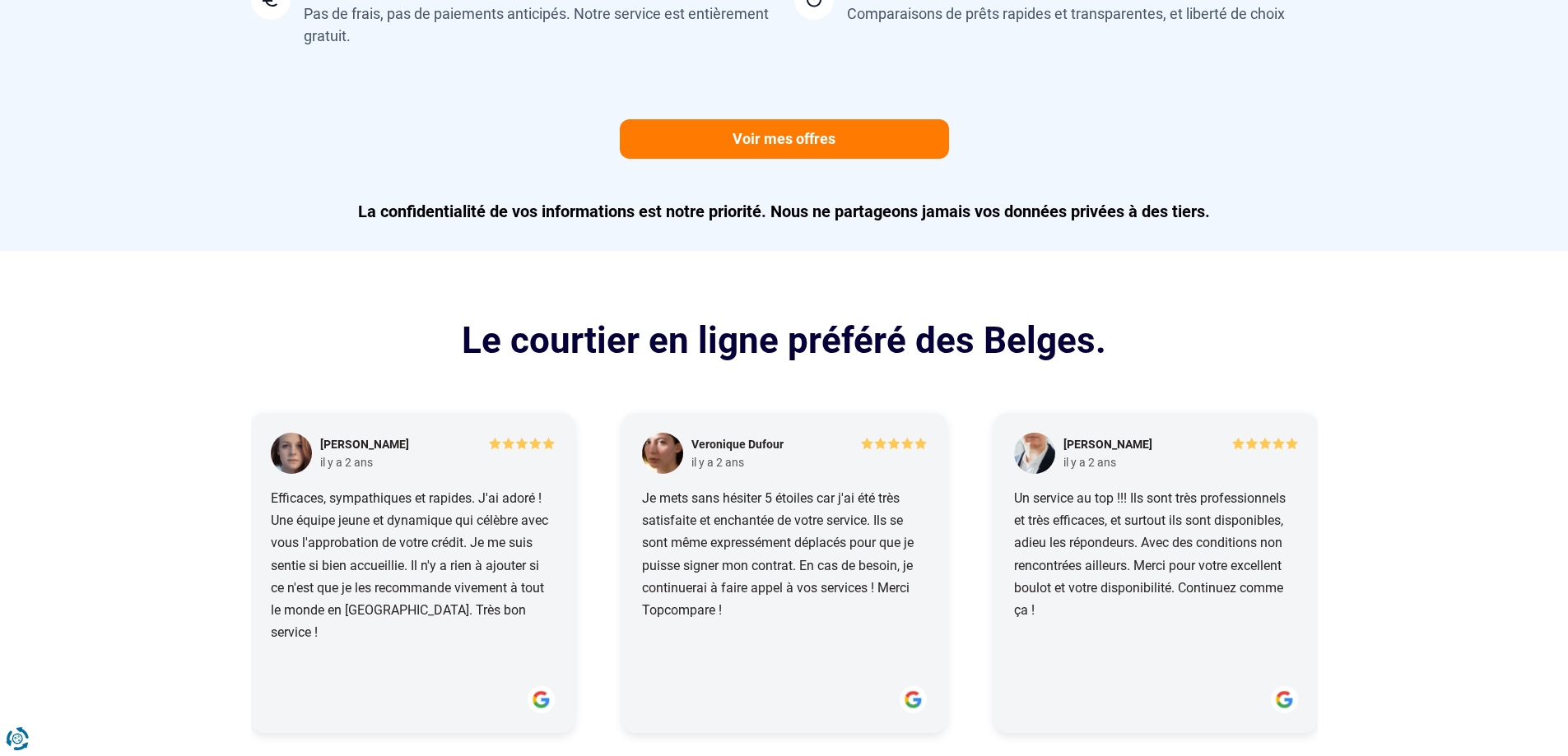
scroll to position [1646, 0]
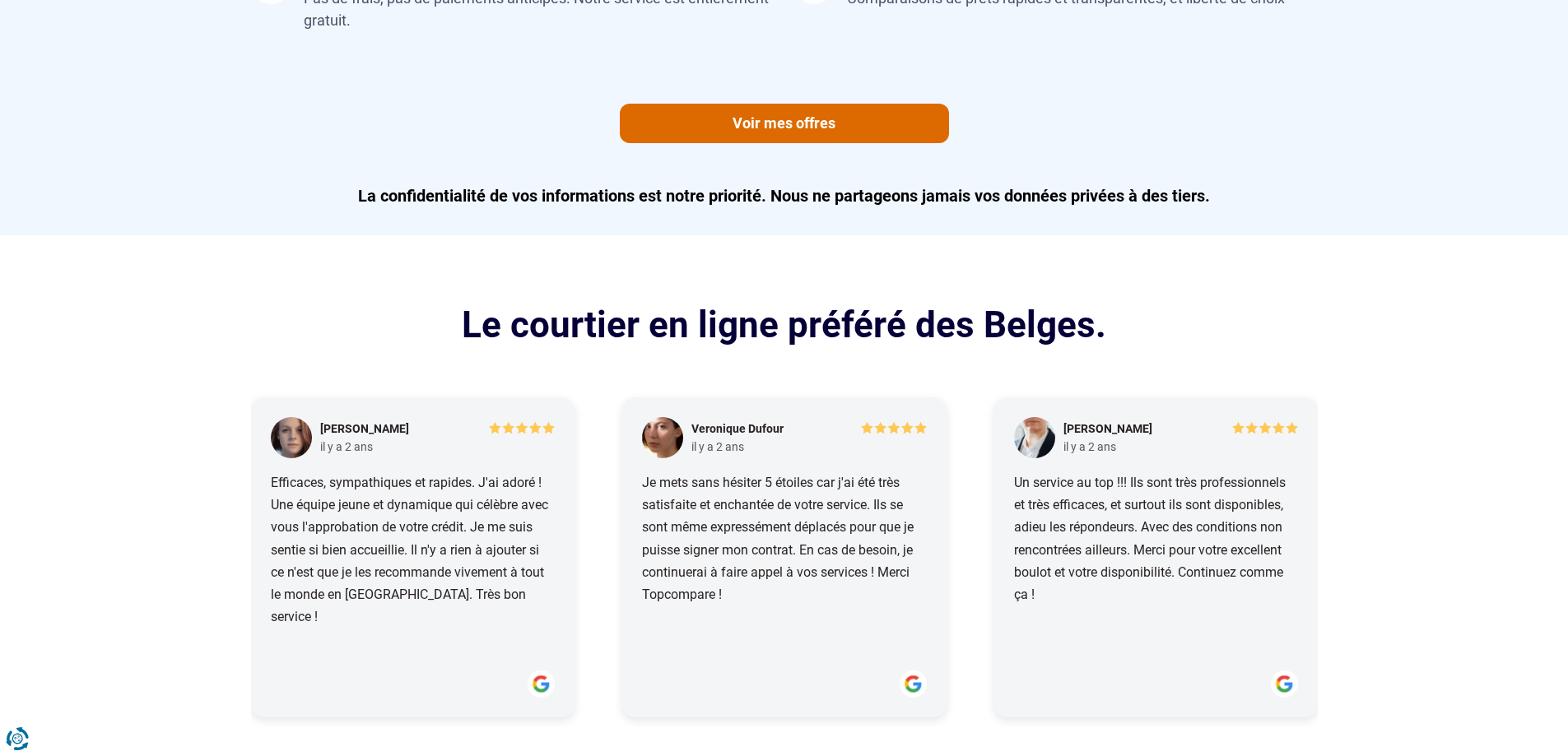
click at [775, 129] on link "Voir mes offres" at bounding box center [785, 123] width 329 height 39
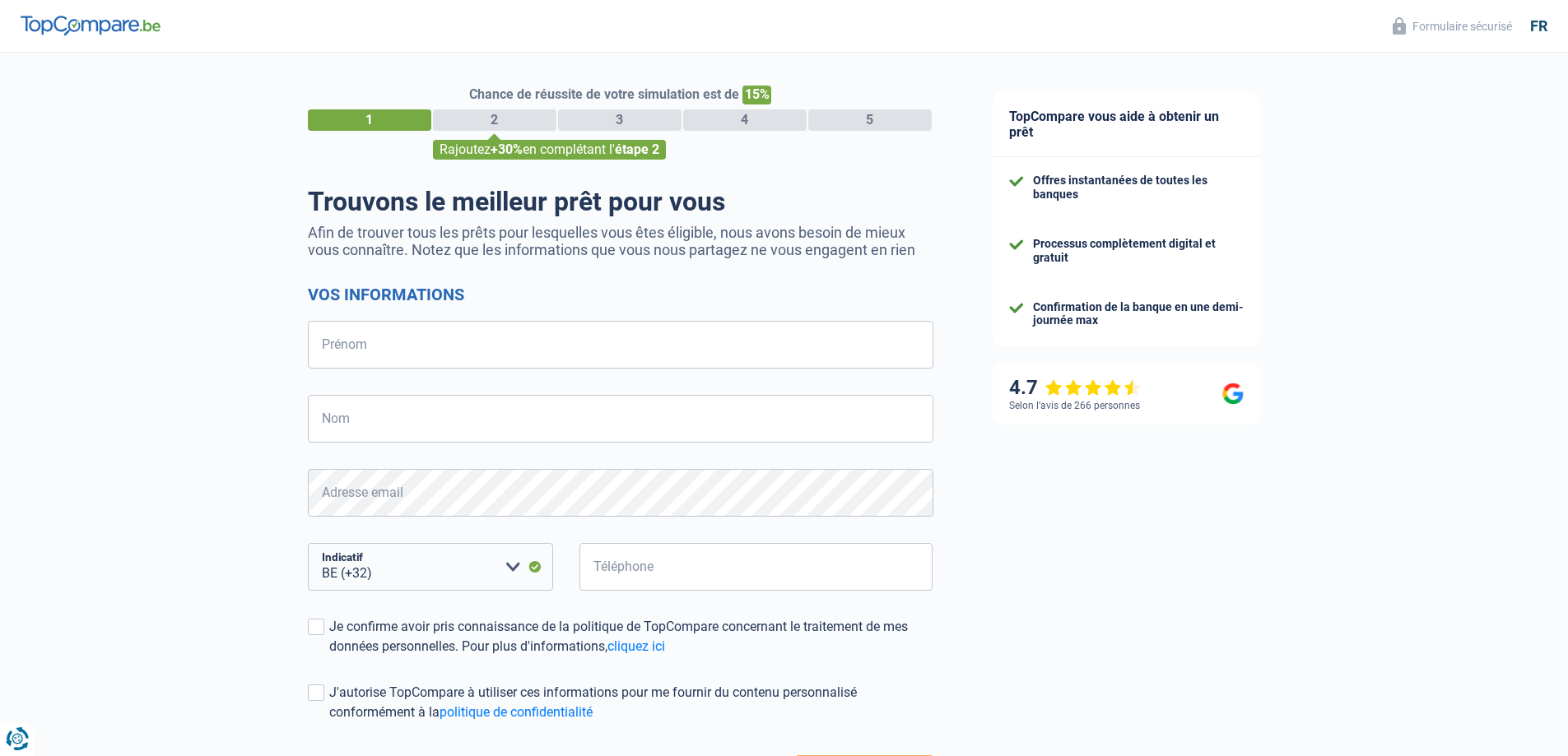
select select "32"
click at [496, 352] on input "Prénom" at bounding box center [620, 344] width 626 height 47
click at [129, 171] on div "Chance de réussite de votre simulation est de 15% 1 2 3 4 5 Rajoutez +30% en co…" at bounding box center [481, 467] width 963 height 842
click at [680, 118] on div "3" at bounding box center [620, 120] width 124 height 21
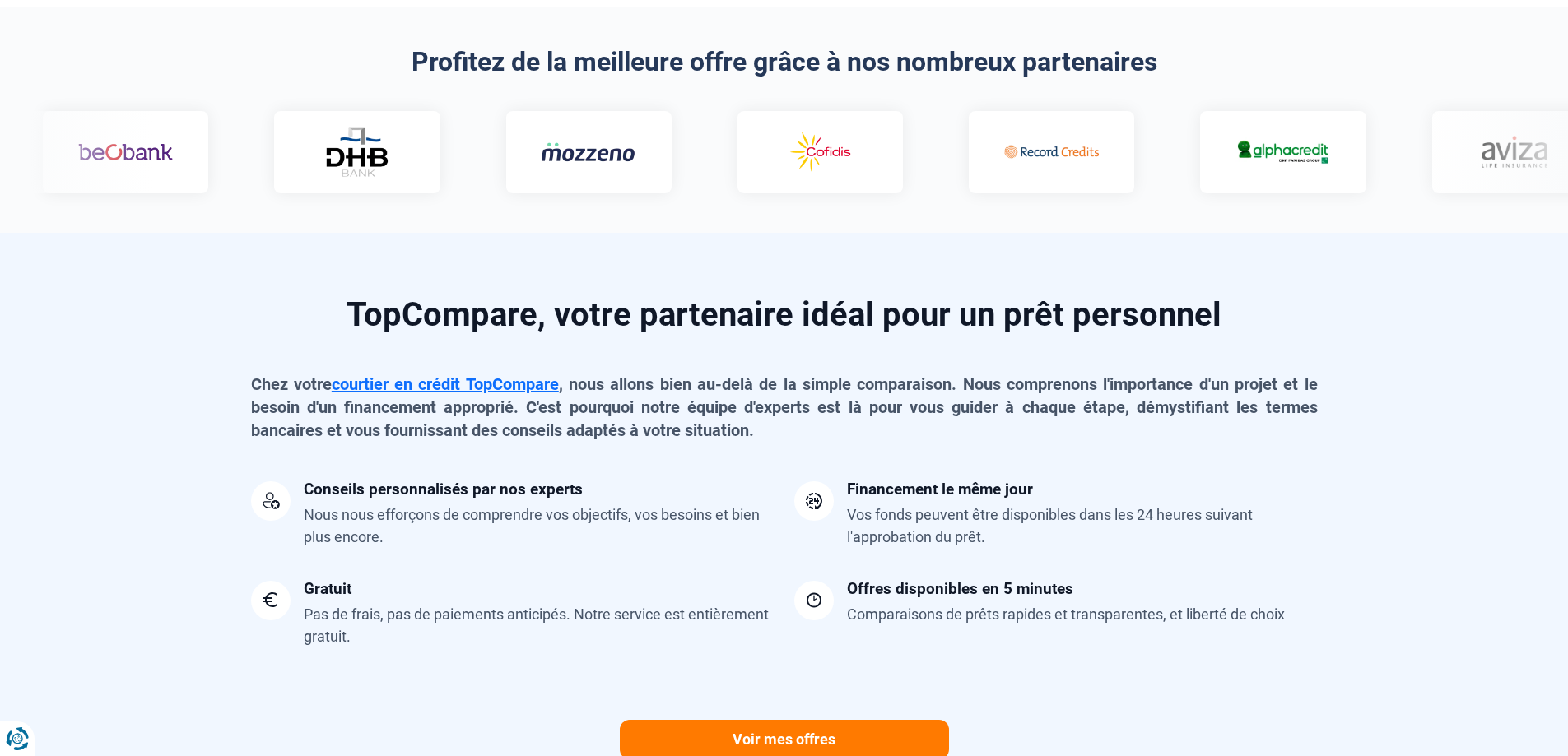
scroll to position [988, 0]
